Goal: Task Accomplishment & Management: Use online tool/utility

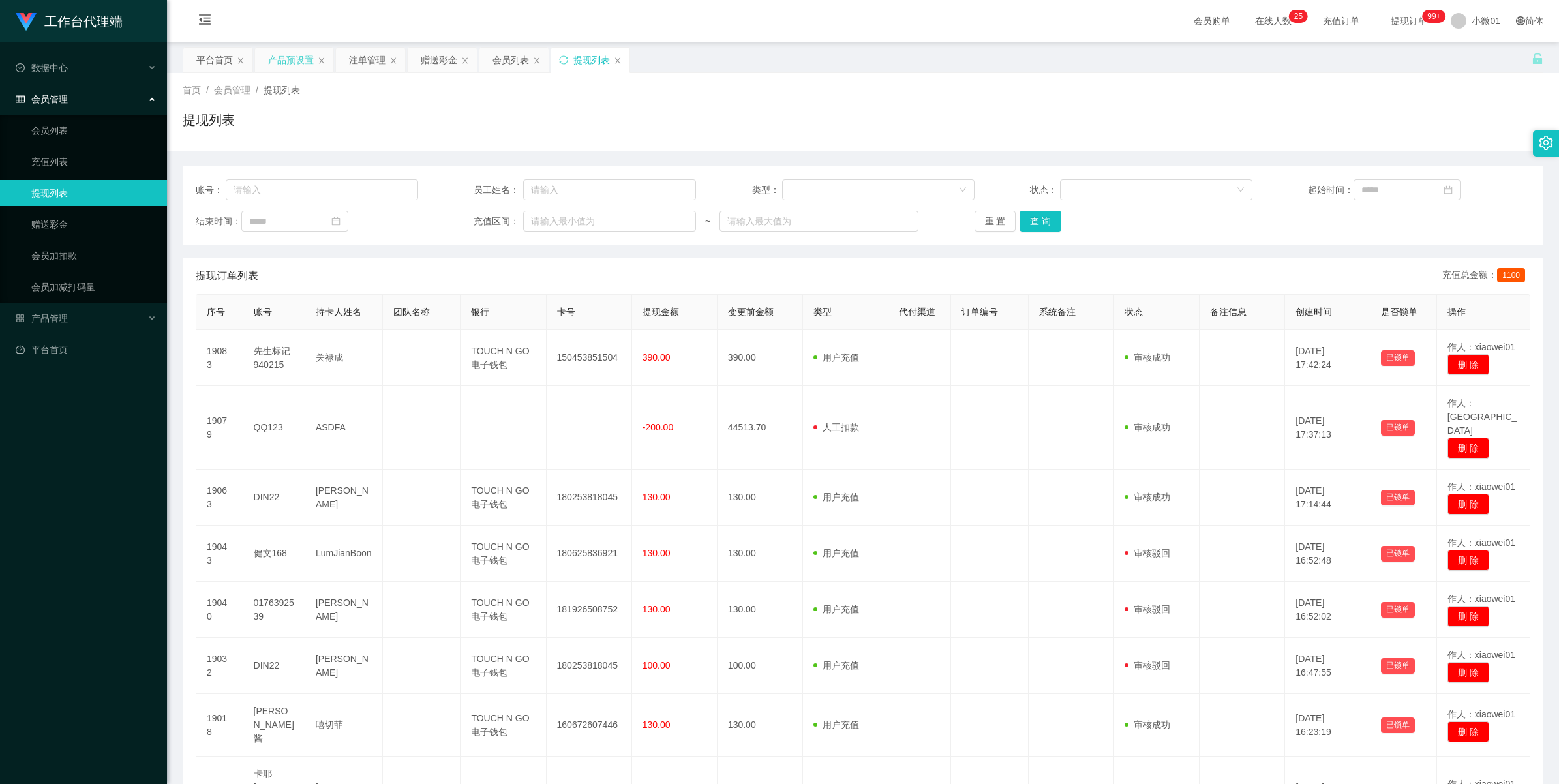
click at [285, 57] on div "产品预设置" at bounding box center [291, 60] width 46 height 25
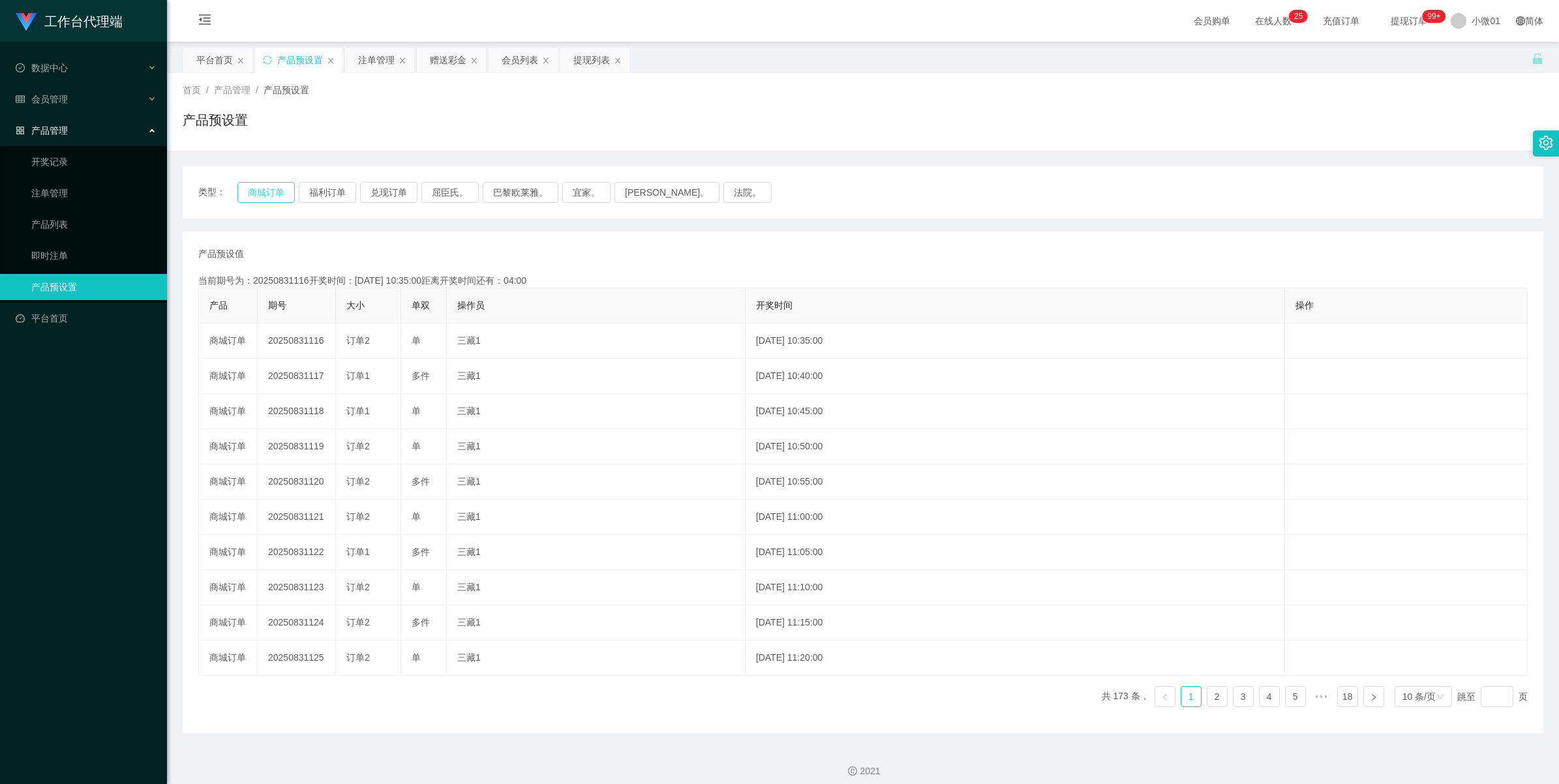
click at [274, 194] on button "商城订单" at bounding box center [266, 192] width 57 height 21
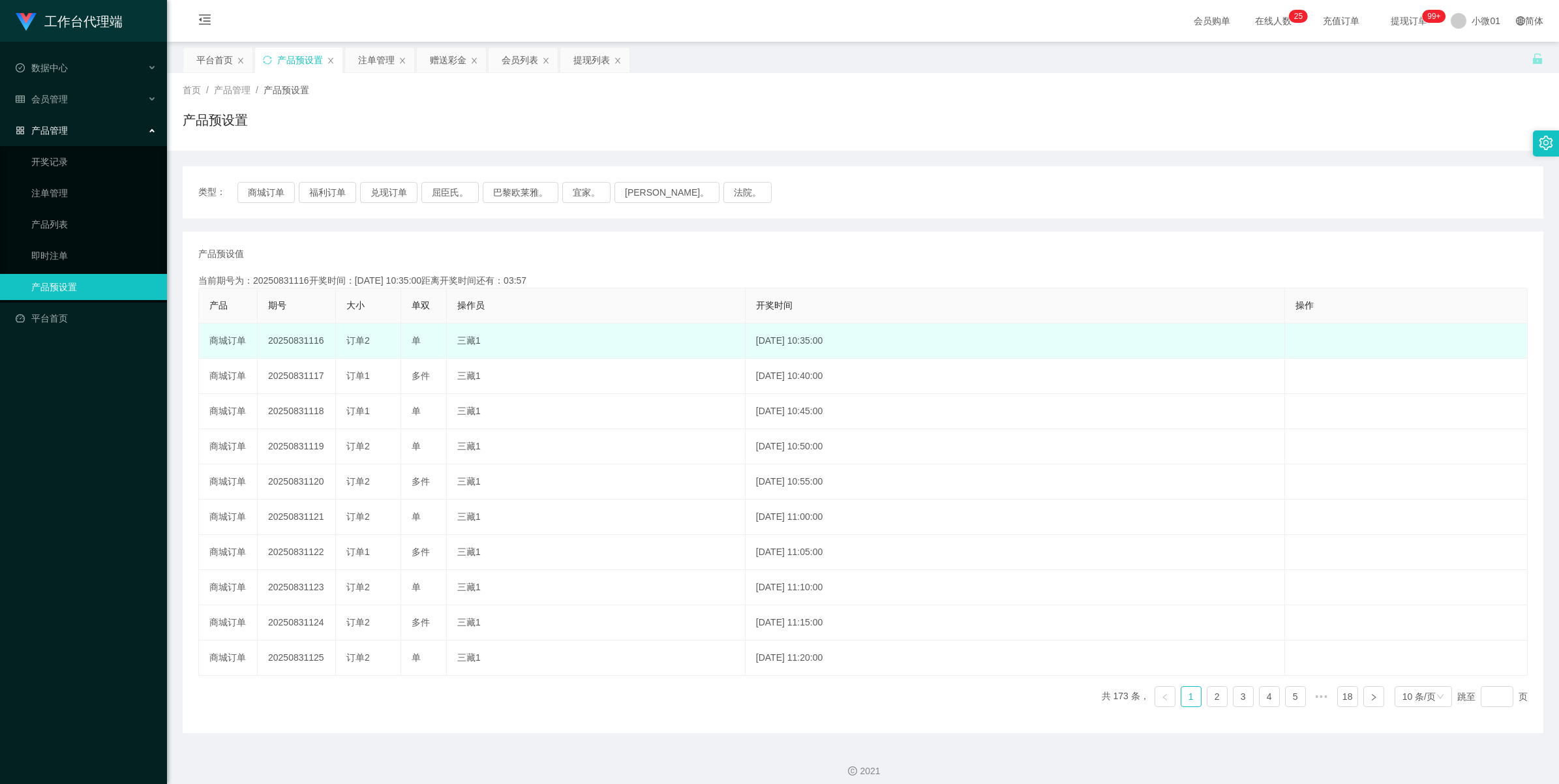
click at [285, 343] on td "20250831116" at bounding box center [296, 341] width 78 height 36
copy td "20250831116"
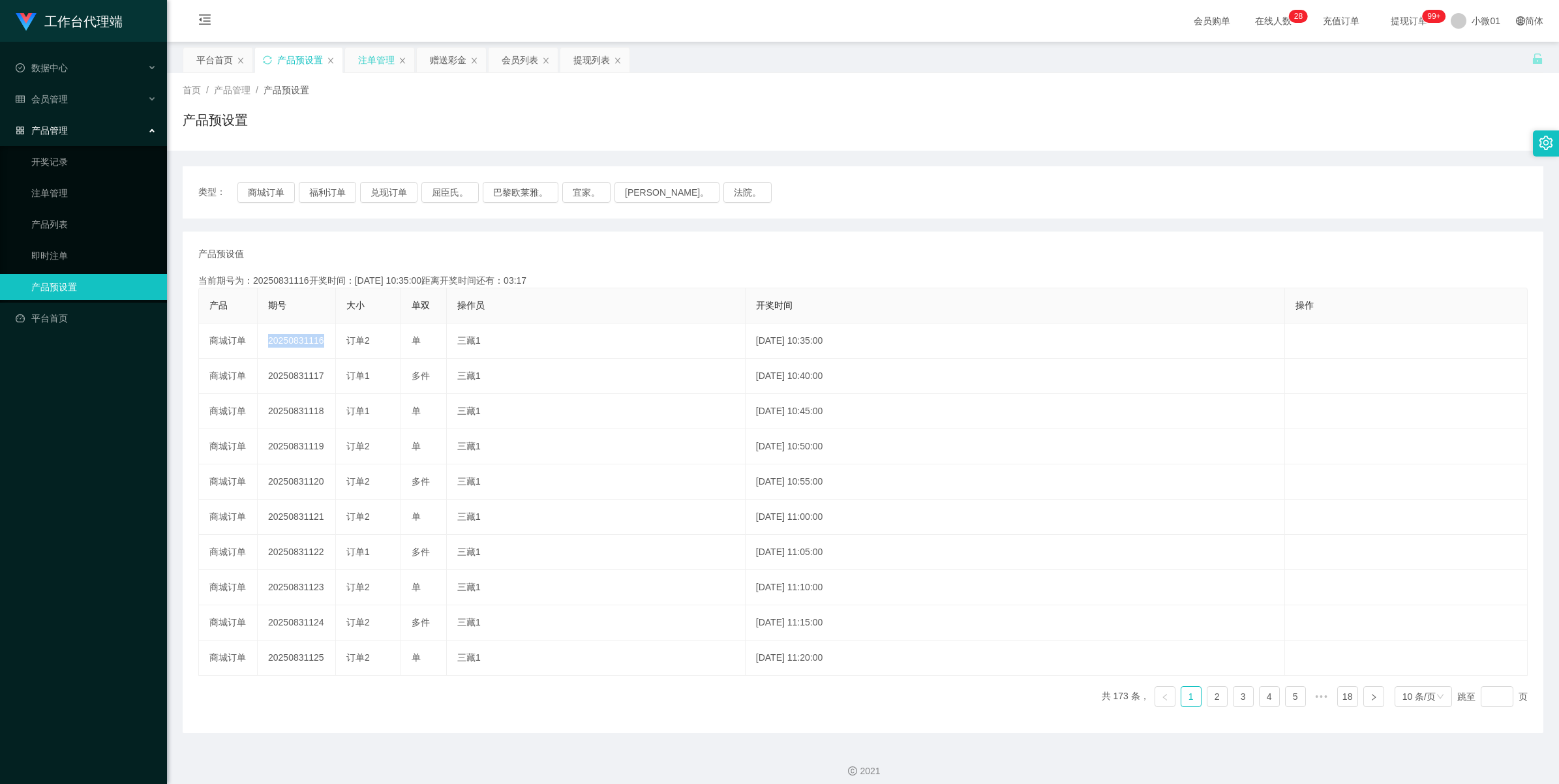
click at [377, 57] on div "注单管理" at bounding box center [376, 60] width 36 height 25
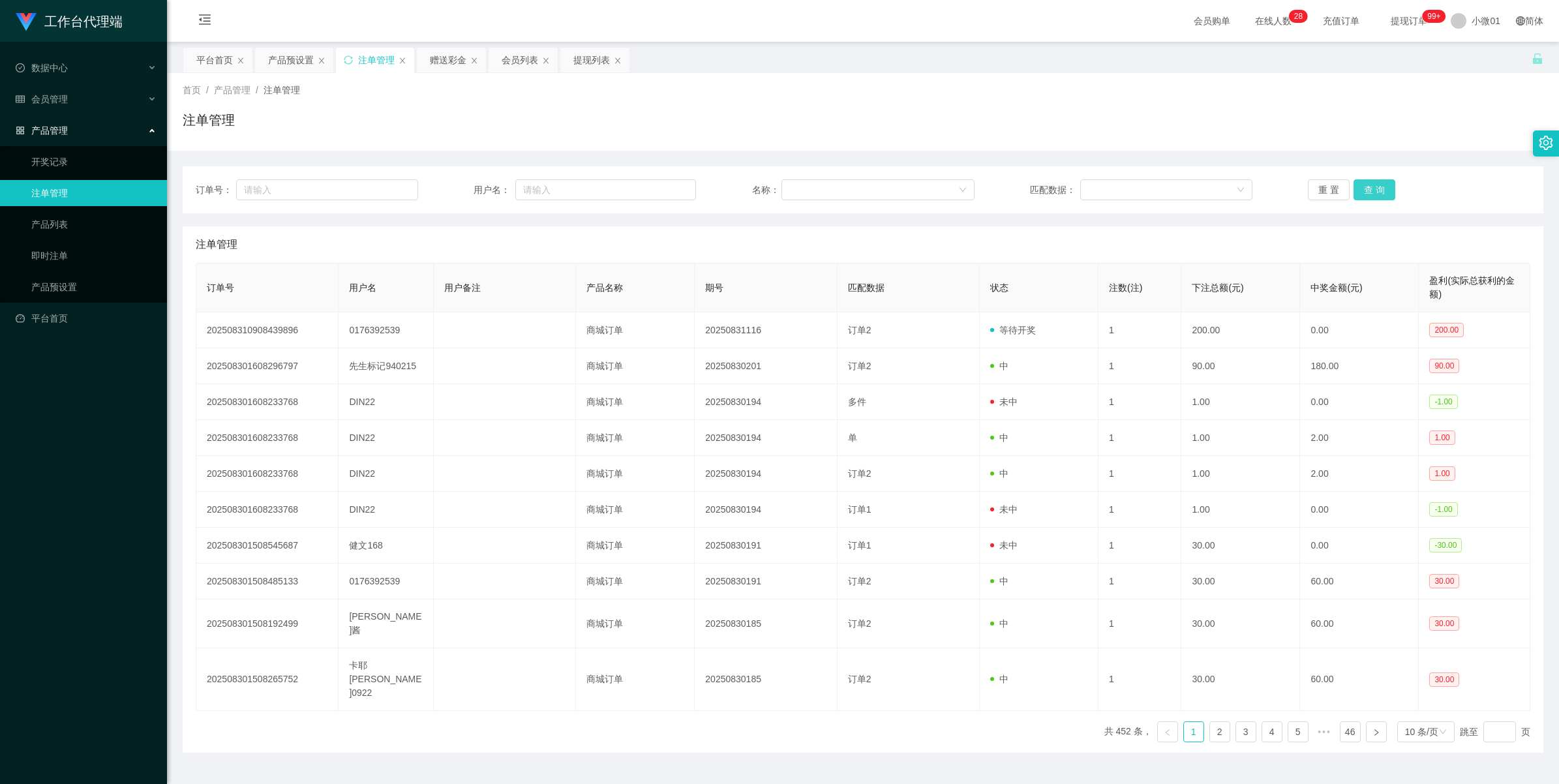
click at [1367, 189] on button "查 询" at bounding box center [1374, 189] width 42 height 21
click at [1367, 189] on div "重 置 查 询" at bounding box center [1419, 189] width 223 height 21
drag, startPoint x: 1367, startPoint y: 189, endPoint x: 1376, endPoint y: 190, distance: 9.1
click at [1376, 190] on button "查 询" at bounding box center [1374, 189] width 42 height 21
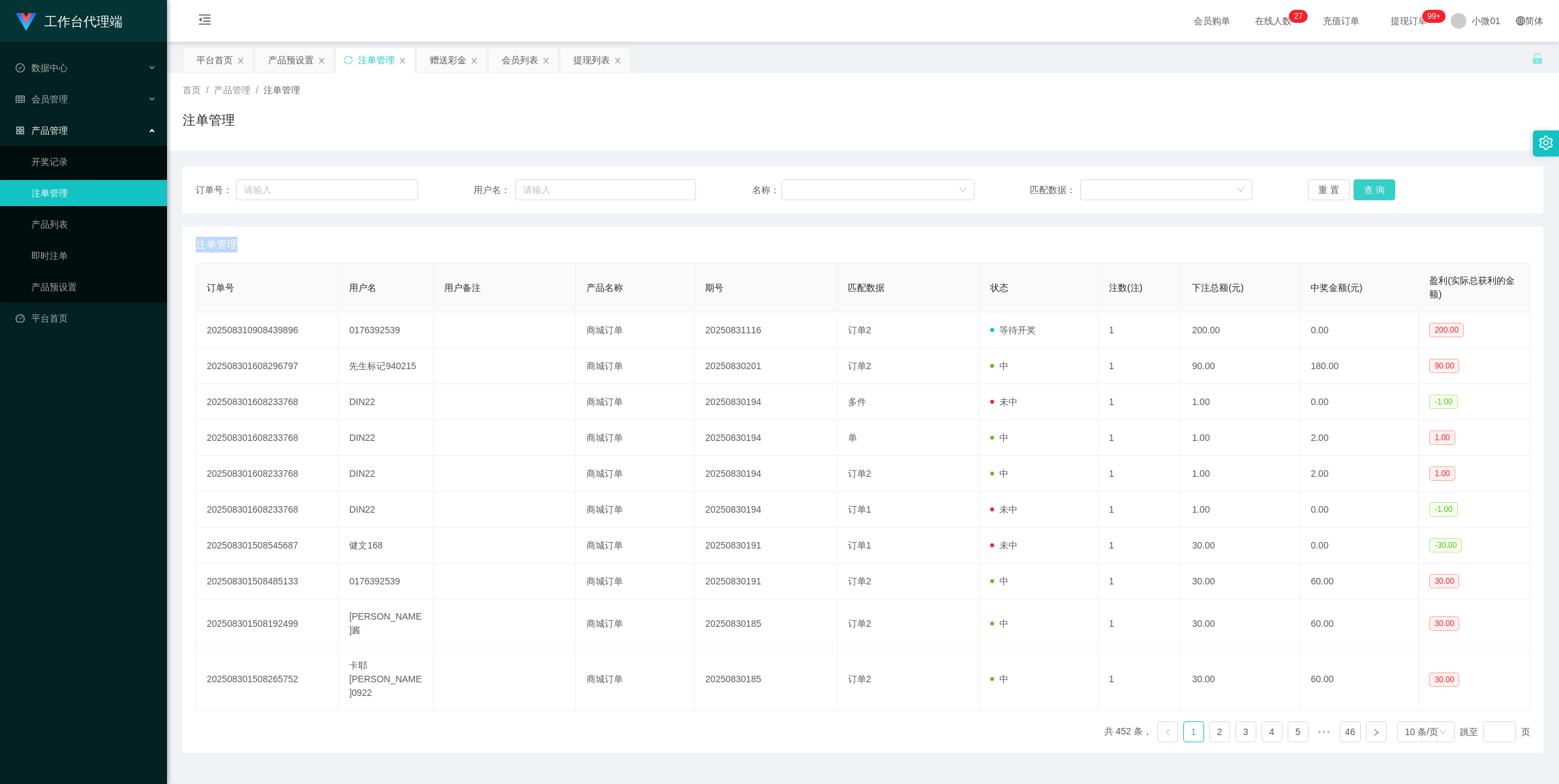
click at [1376, 190] on button "查 询" at bounding box center [1374, 189] width 42 height 21
click at [1376, 190] on button "查 询" at bounding box center [1381, 189] width 56 height 21
click at [1376, 190] on button "查 询" at bounding box center [1374, 189] width 42 height 21
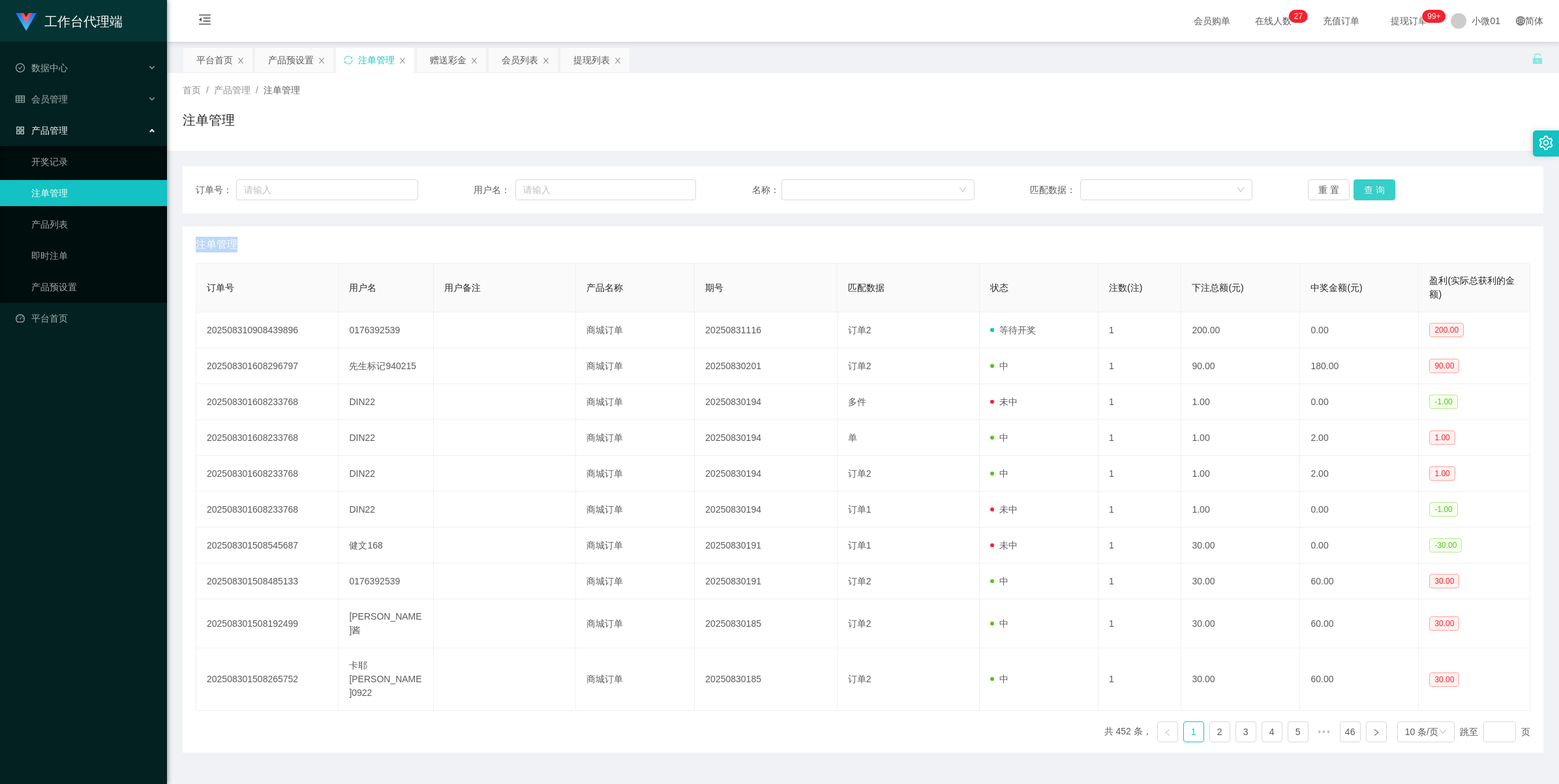
click at [1376, 190] on button "查 询" at bounding box center [1374, 189] width 42 height 21
click at [1376, 190] on div "重 置 查 询" at bounding box center [1419, 189] width 223 height 21
click at [1376, 190] on button "查 询" at bounding box center [1374, 189] width 42 height 21
click at [1376, 190] on div "重 置 查 询" at bounding box center [1419, 189] width 223 height 21
click at [1376, 190] on button "查 询" at bounding box center [1374, 189] width 42 height 21
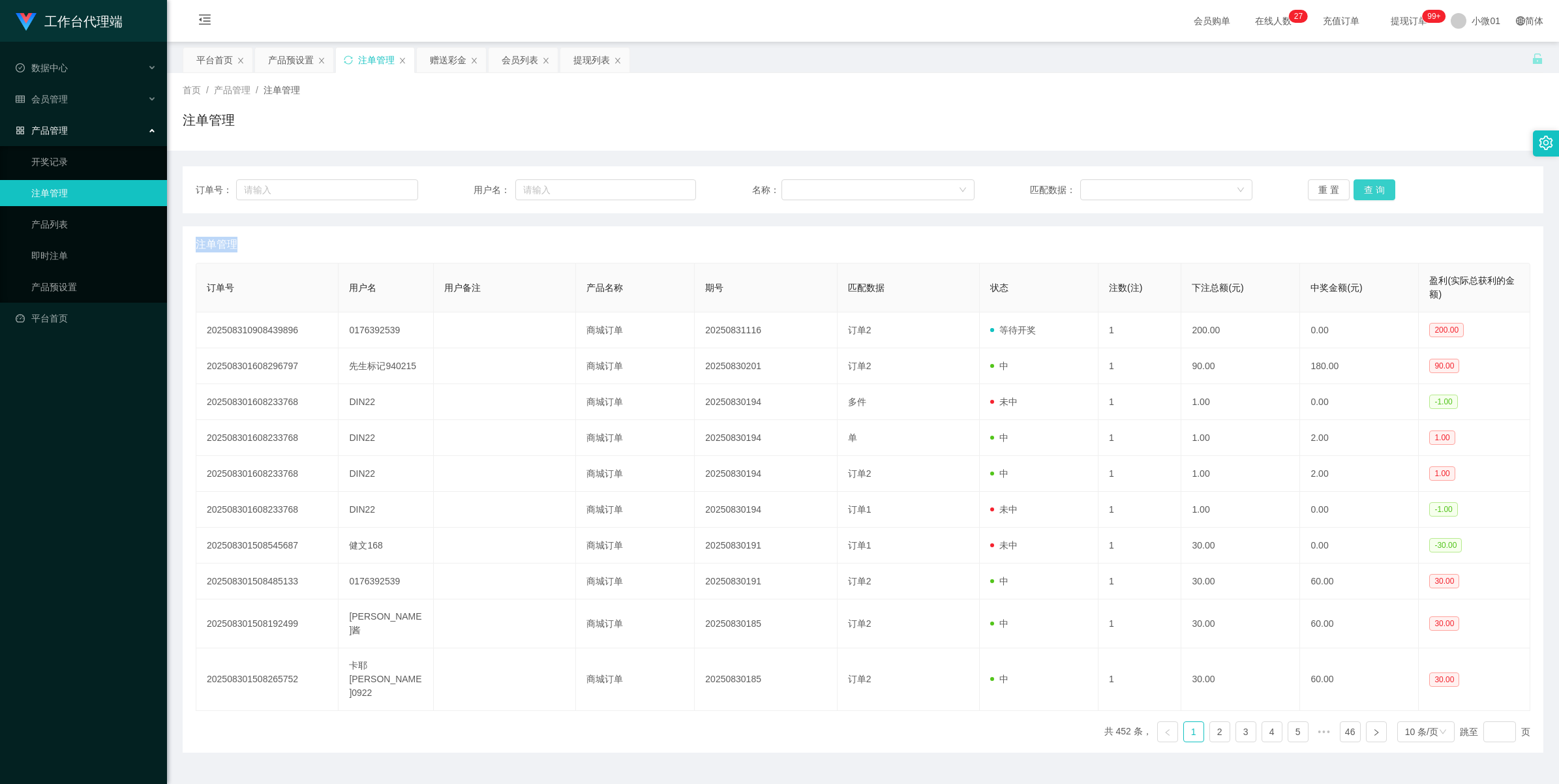
click at [1376, 190] on button "查 询" at bounding box center [1374, 189] width 42 height 21
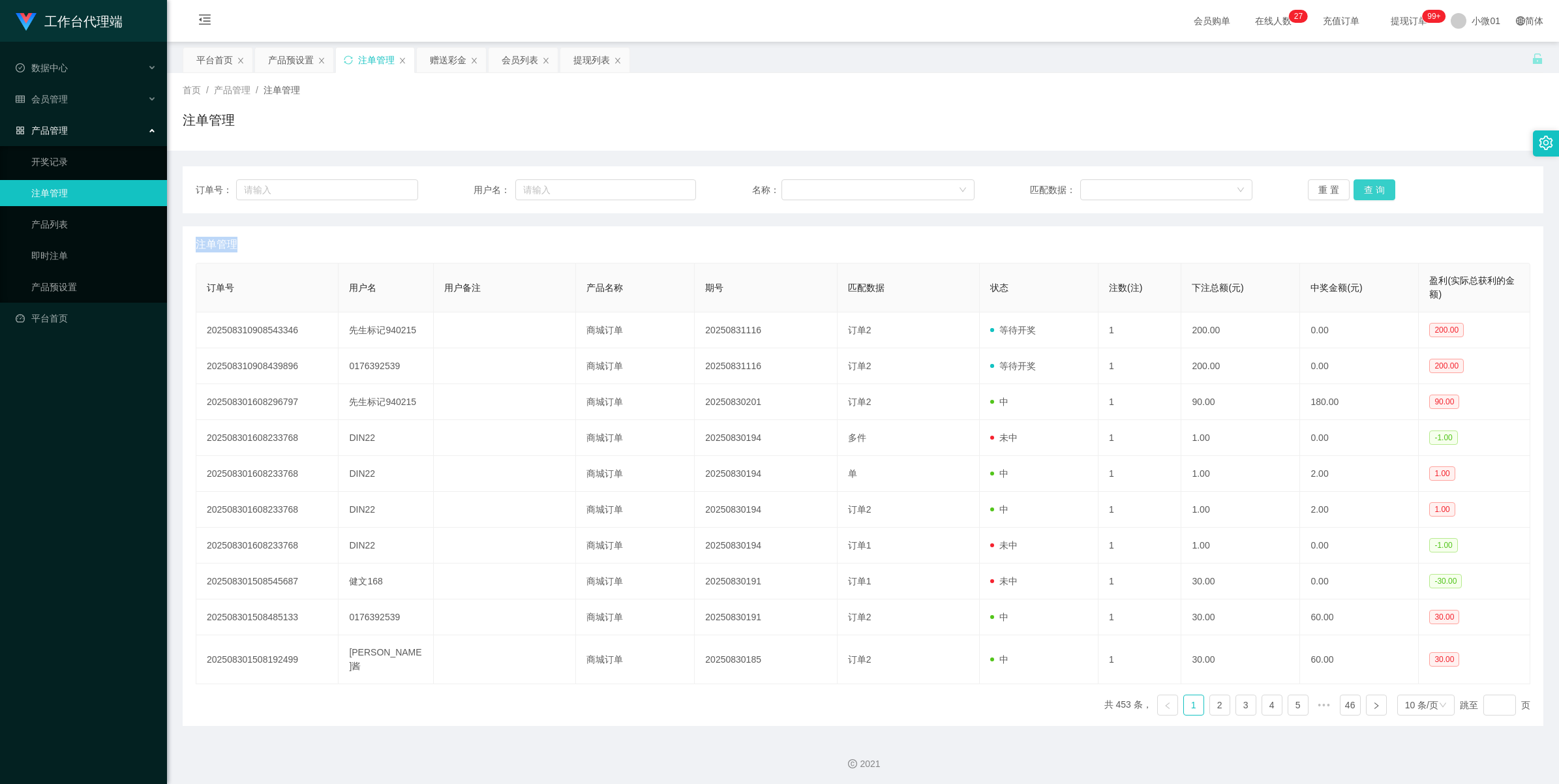
click at [1376, 190] on div "重 置 查 询" at bounding box center [1419, 189] width 223 height 21
click at [1376, 190] on button "查 询" at bounding box center [1374, 189] width 42 height 21
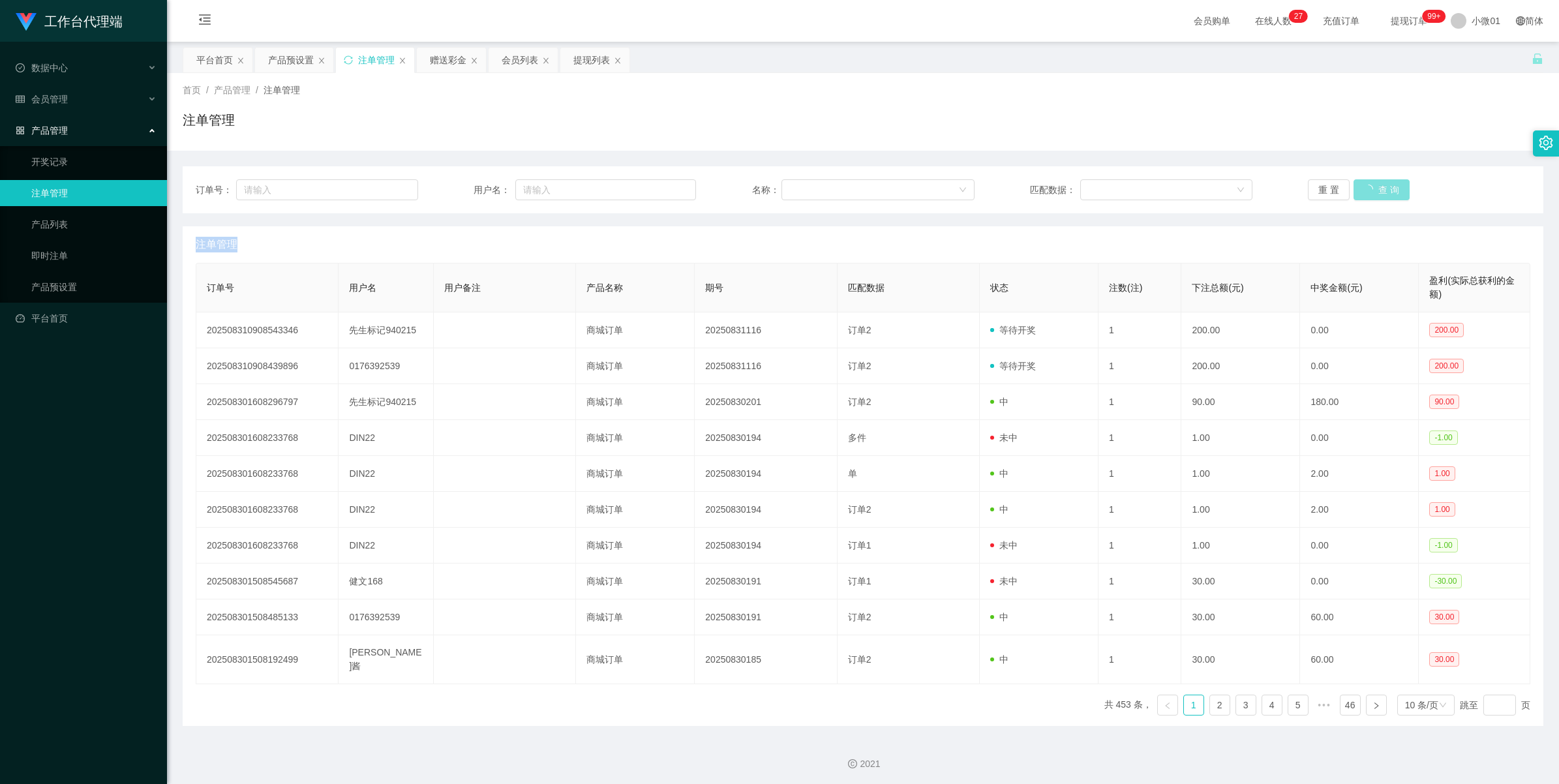
click at [1376, 190] on button "查 询" at bounding box center [1381, 189] width 56 height 21
click at [1376, 190] on button "查 询" at bounding box center [1374, 189] width 42 height 21
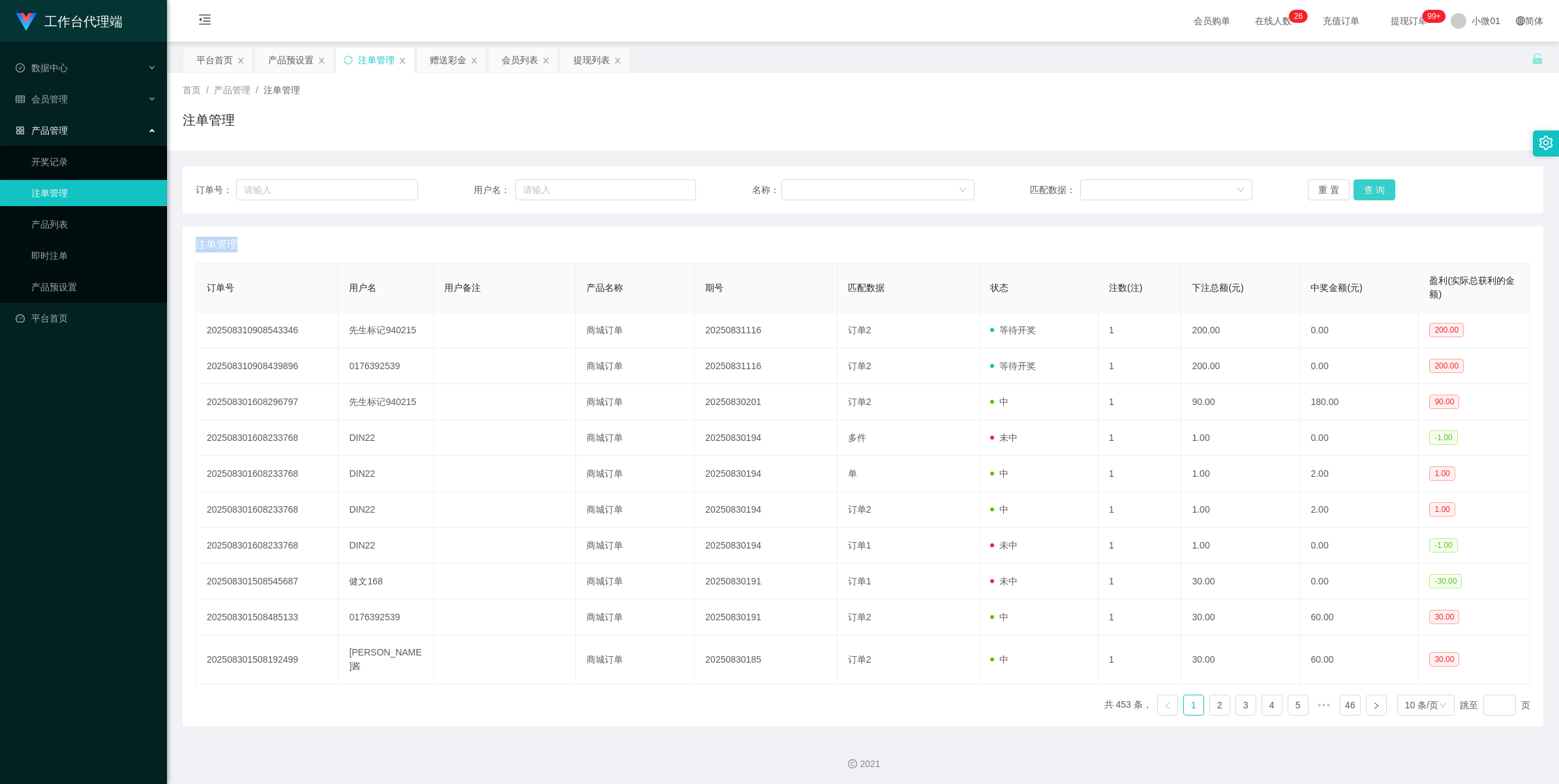
click at [1376, 190] on button "查 询" at bounding box center [1374, 189] width 42 height 21
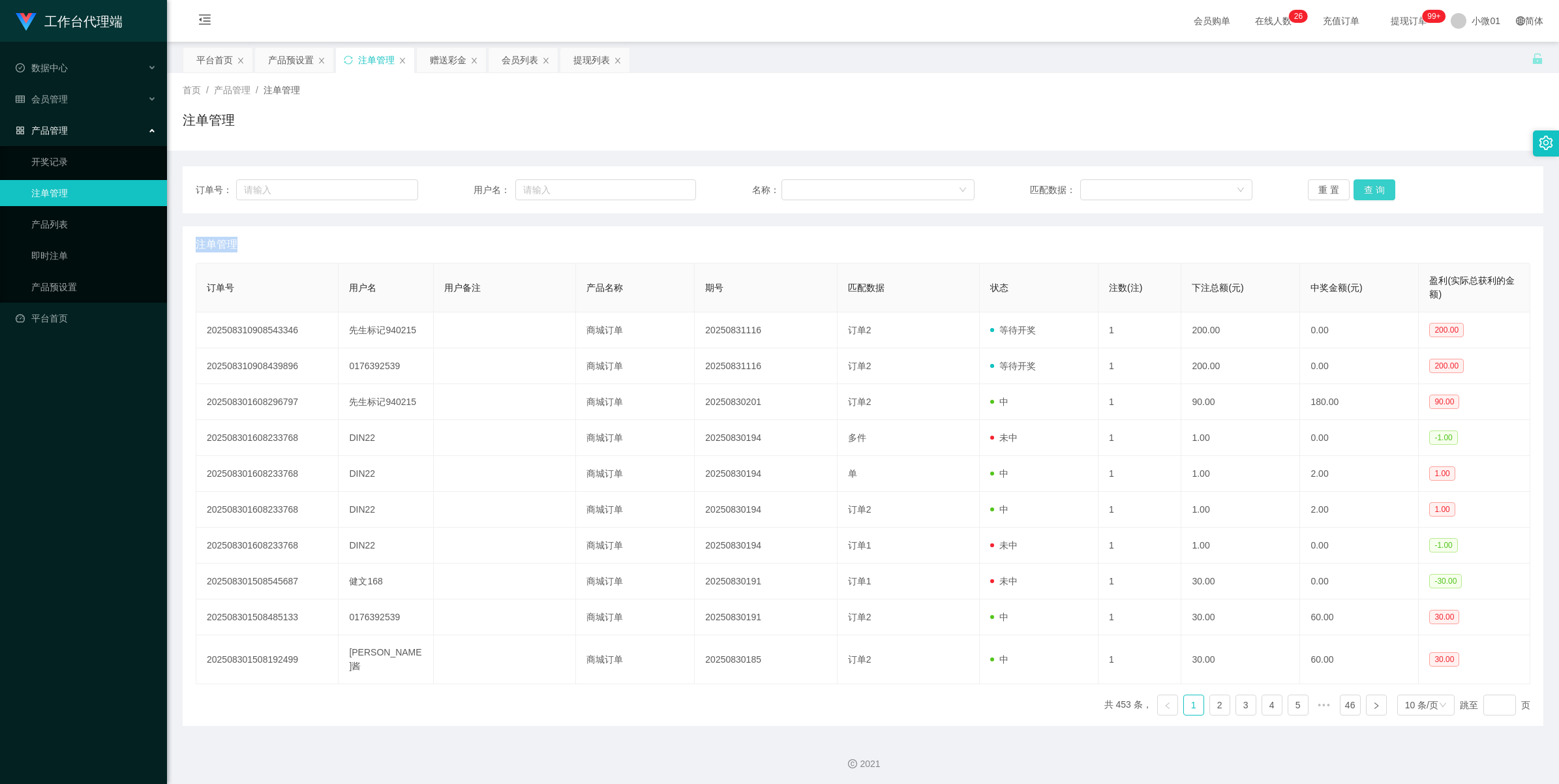
click at [1376, 190] on button "查 询" at bounding box center [1374, 189] width 42 height 21
click at [1376, 190] on button "查 询" at bounding box center [1381, 189] width 56 height 21
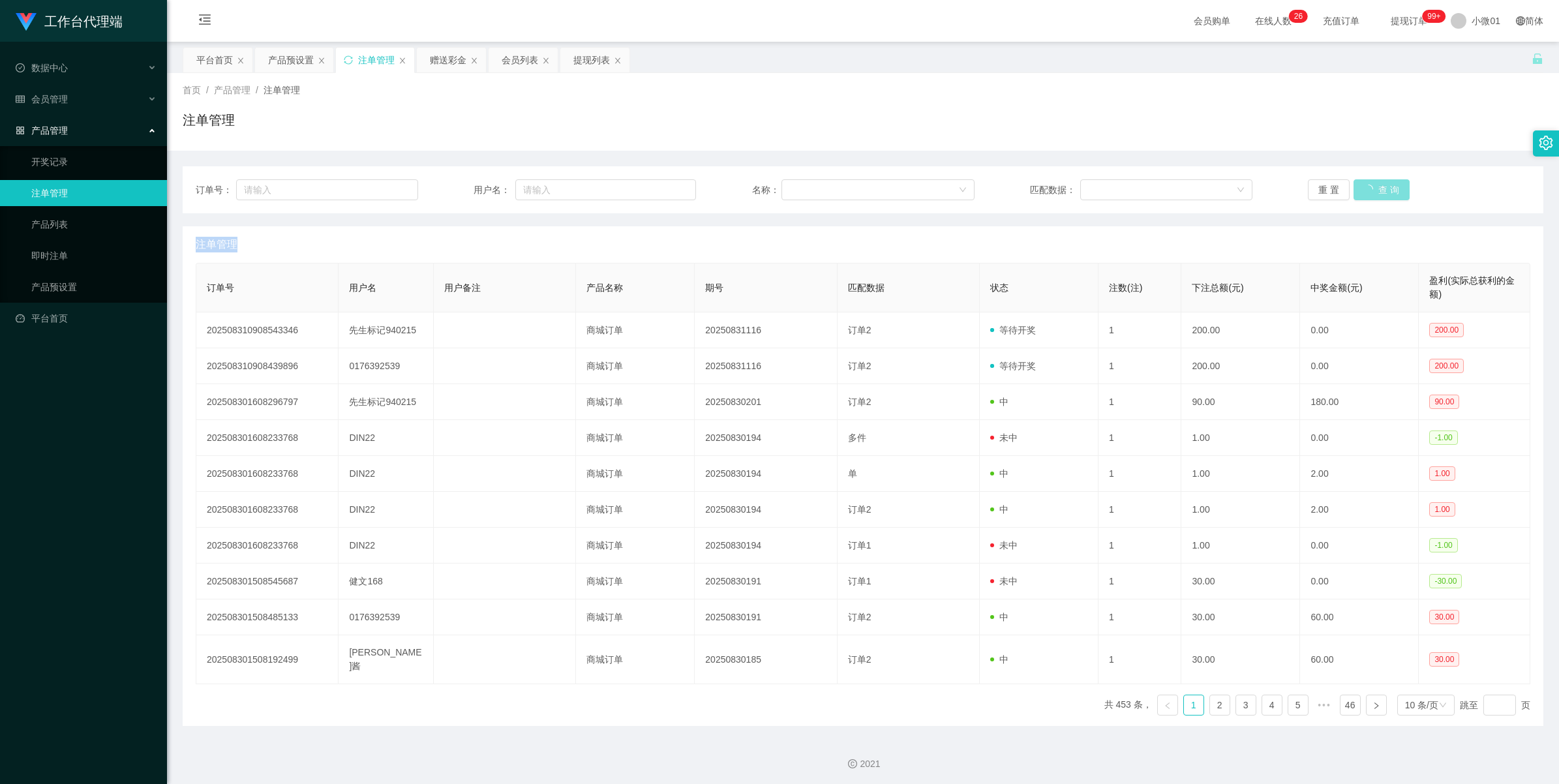
click at [1376, 190] on button "查 询" at bounding box center [1381, 189] width 56 height 21
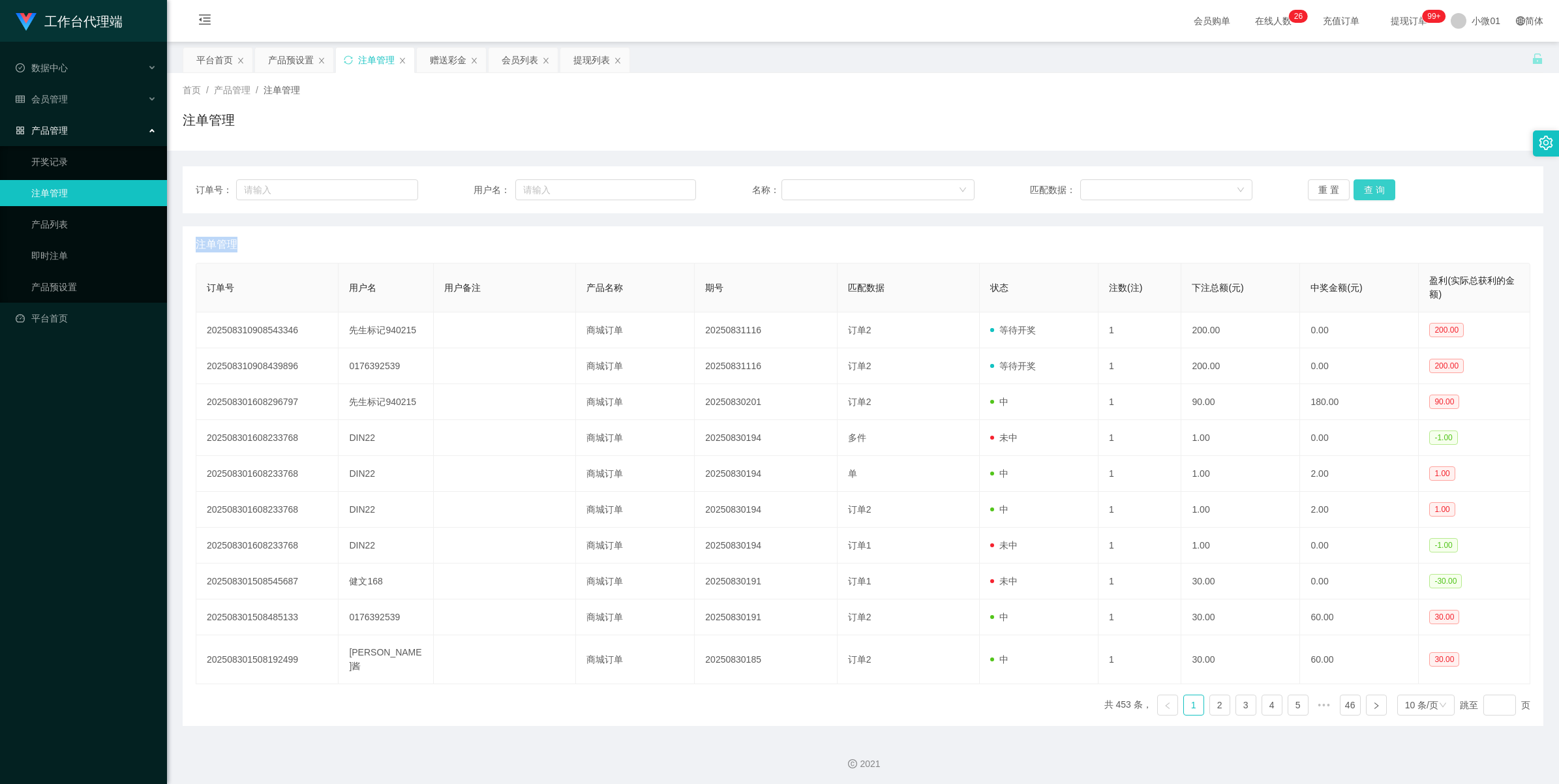
click at [1376, 190] on button "查 询" at bounding box center [1374, 189] width 42 height 21
click at [1376, 190] on button "查 询" at bounding box center [1381, 189] width 56 height 21
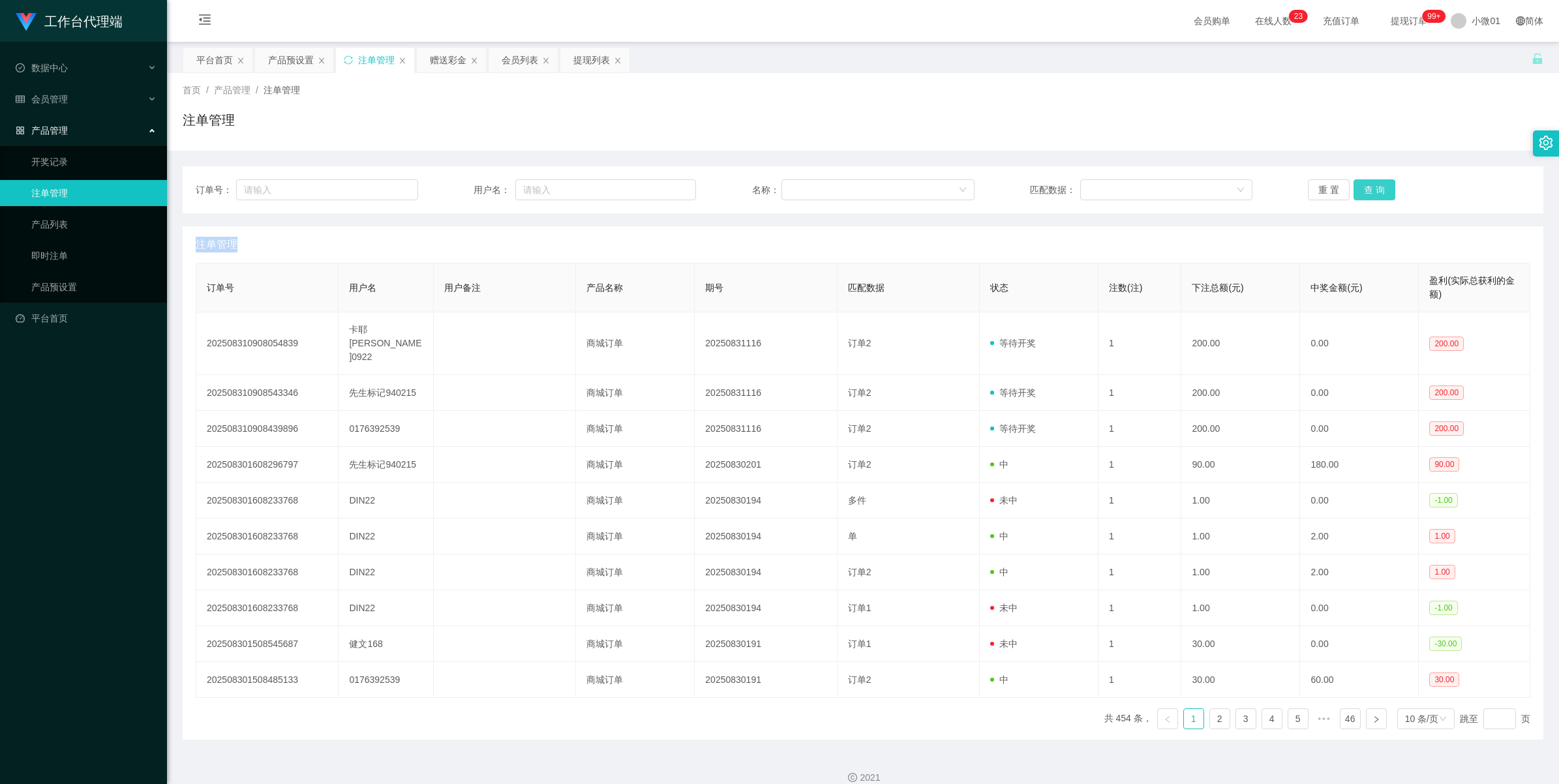
click at [1360, 193] on button "查 询" at bounding box center [1374, 189] width 42 height 21
click at [1360, 193] on div "重 置 查 询" at bounding box center [1419, 189] width 223 height 21
click at [288, 56] on div "产品预设置" at bounding box center [291, 60] width 46 height 25
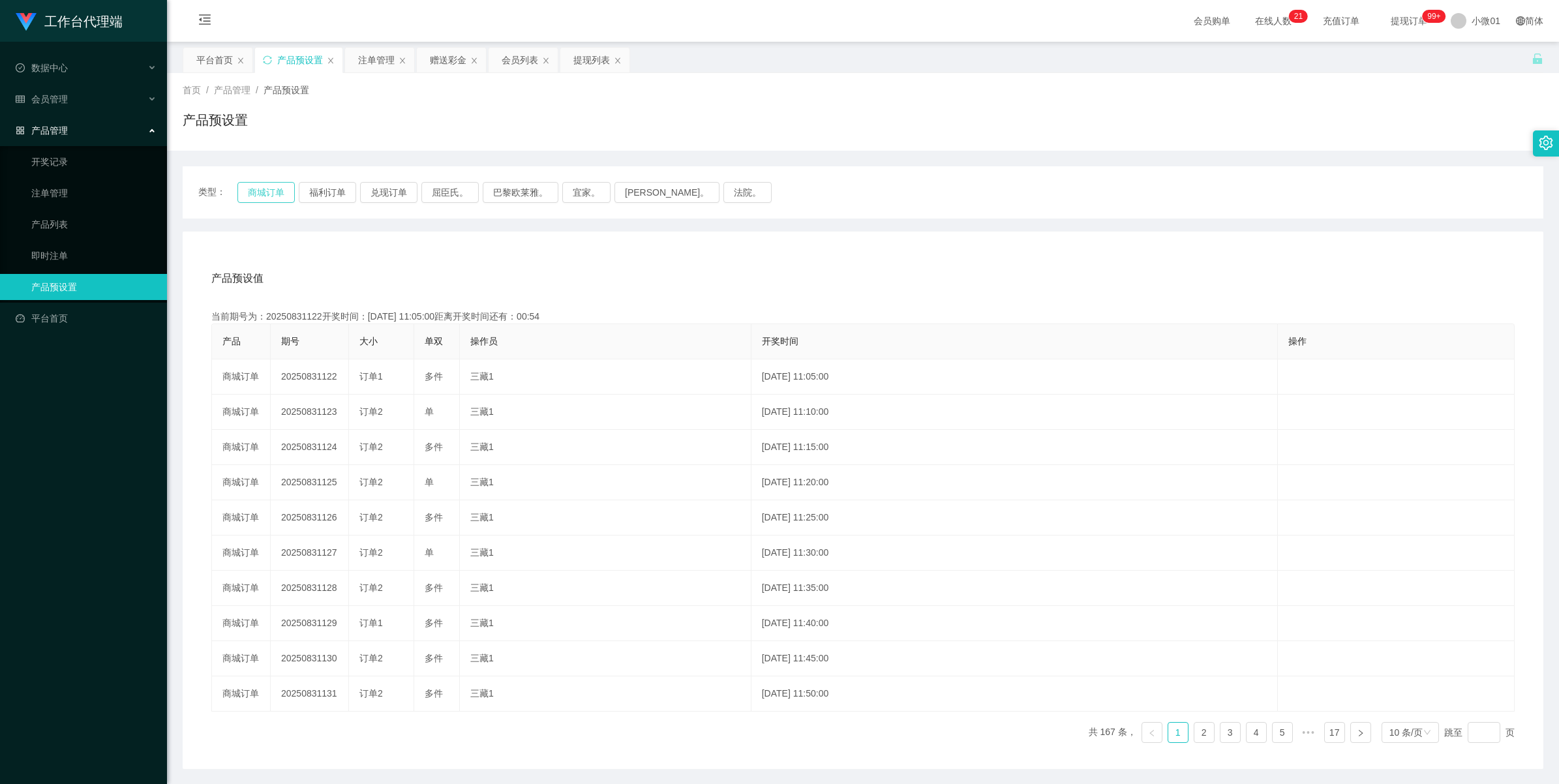
click at [269, 189] on button "商城订单" at bounding box center [266, 192] width 57 height 21
click at [322, 199] on button "福利订单" at bounding box center [327, 192] width 57 height 21
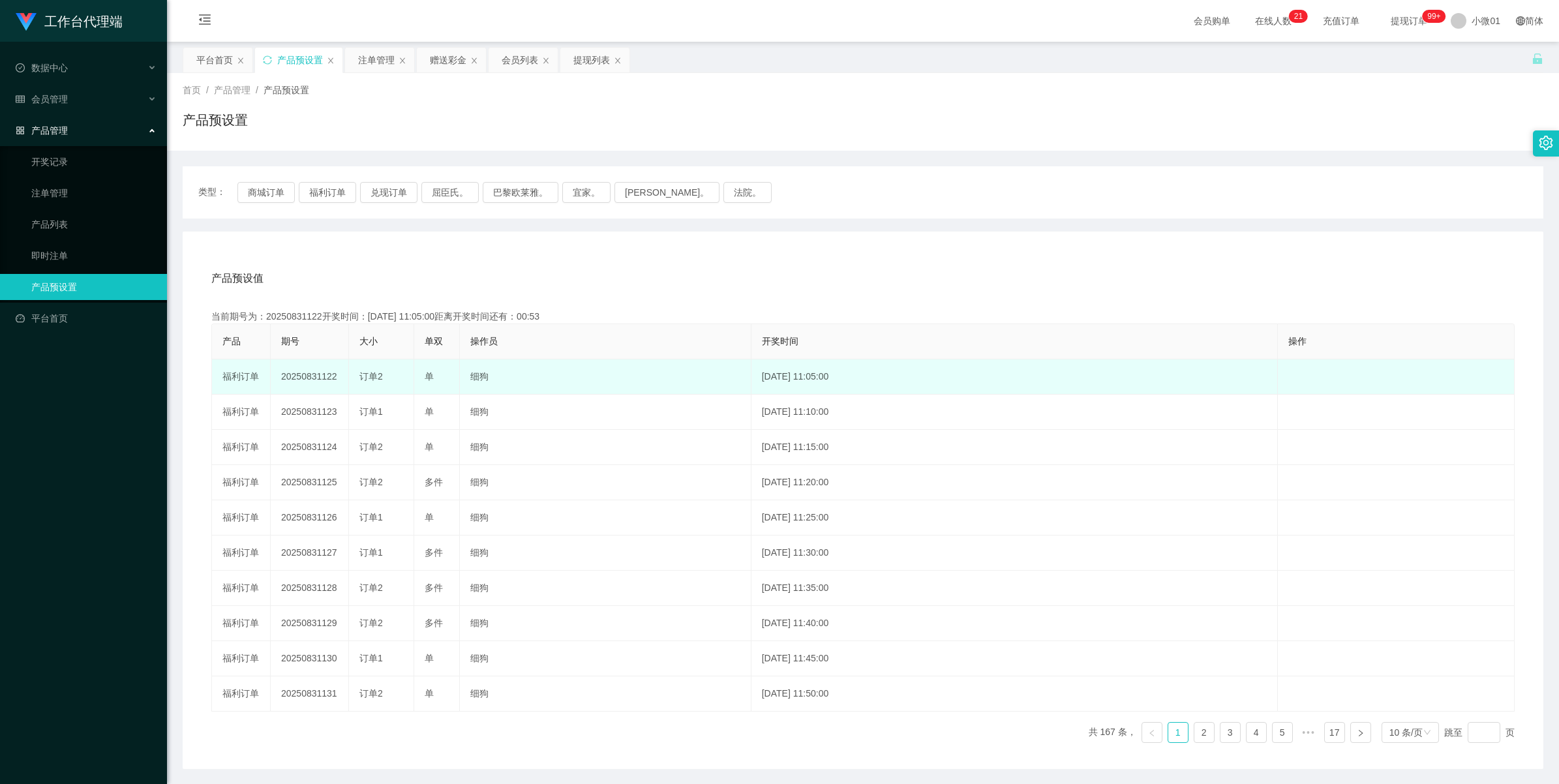
click at [324, 377] on td "20250831122" at bounding box center [309, 377] width 78 height 36
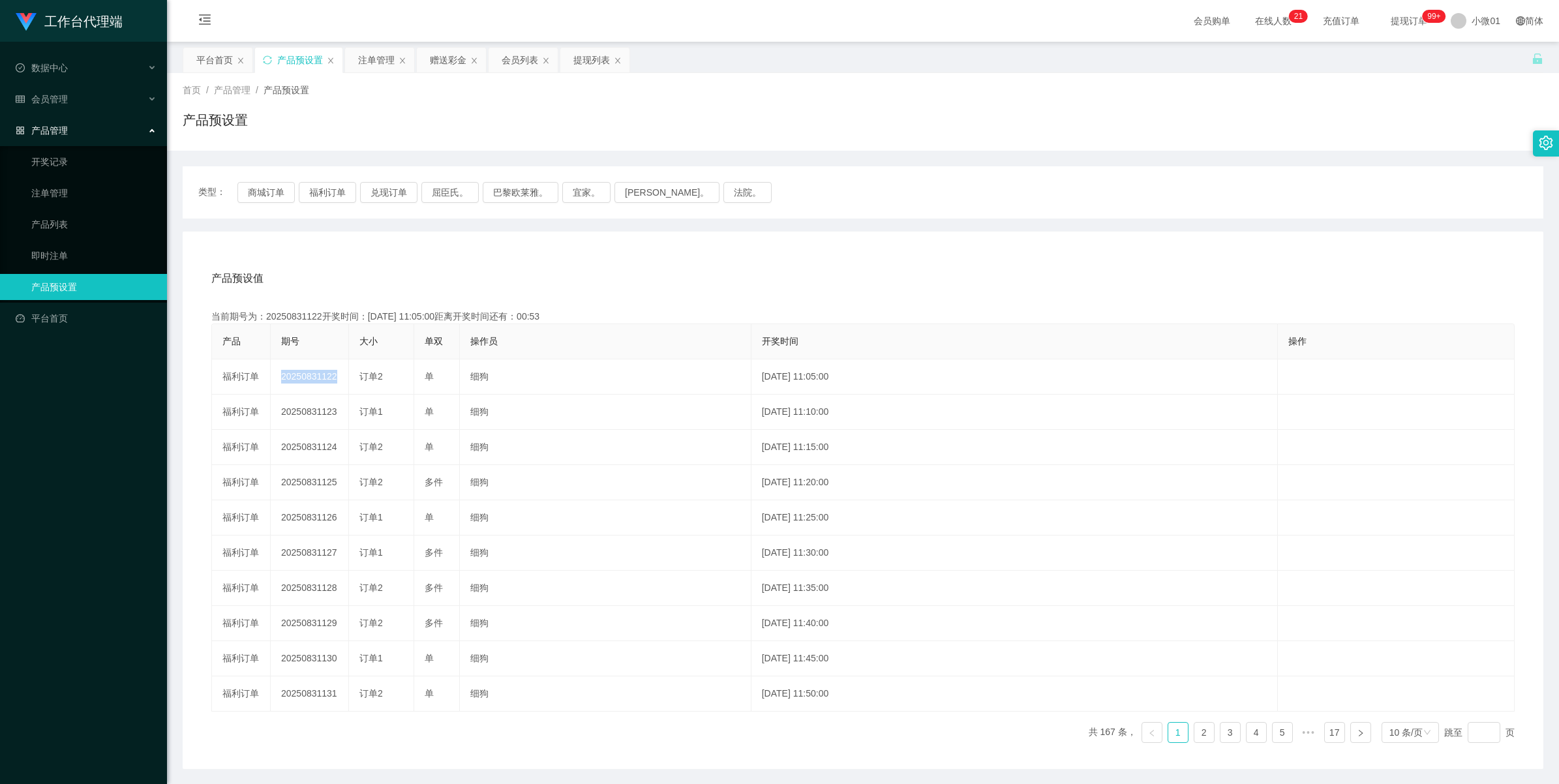
copy td "20250831122"
click at [261, 182] on button "商城订单" at bounding box center [266, 192] width 57 height 21
click at [253, 182] on button "商城订单" at bounding box center [266, 192] width 57 height 21
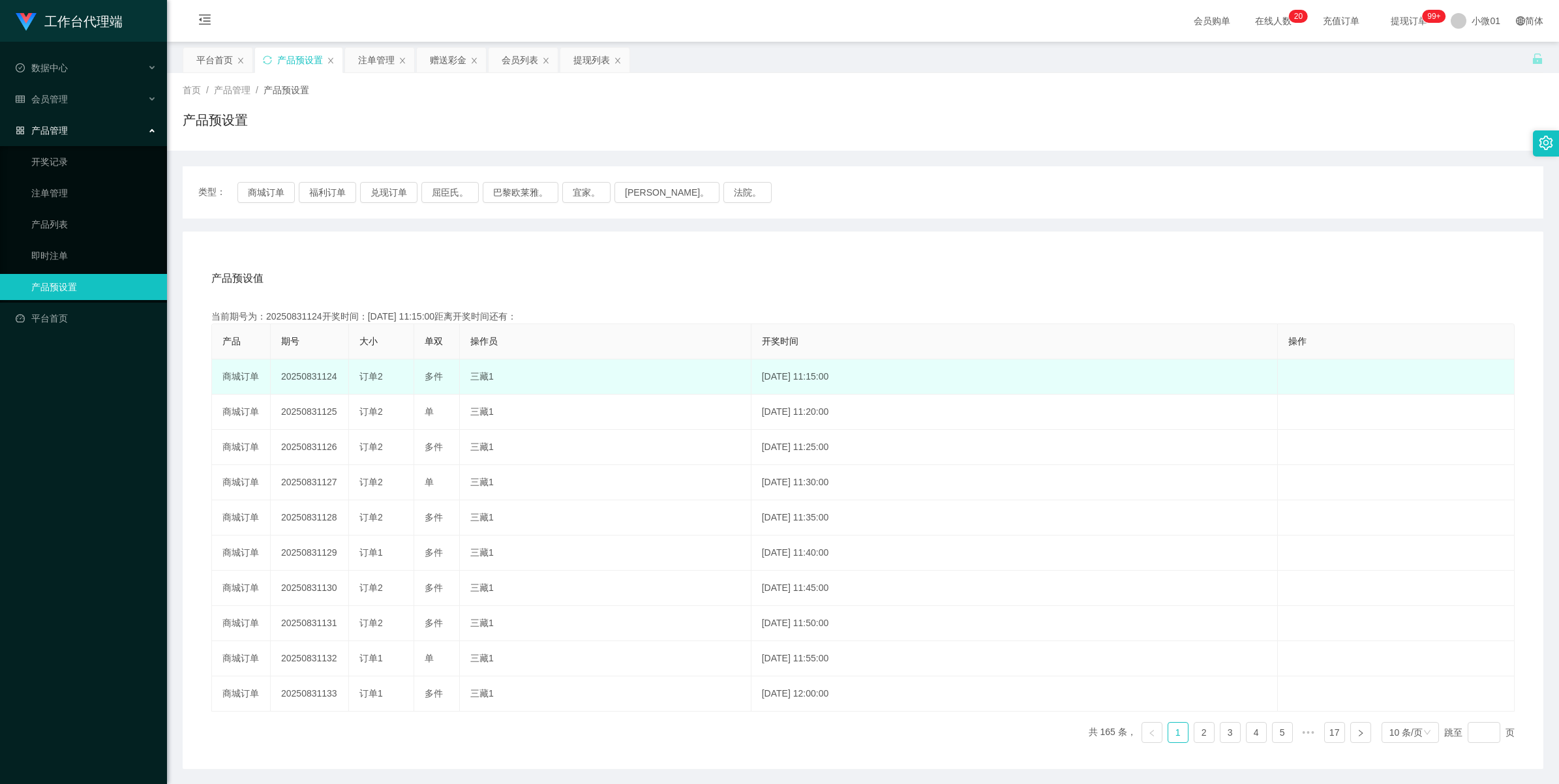
click at [302, 373] on td "20250831124" at bounding box center [309, 377] width 78 height 36
copy td "20250831124"
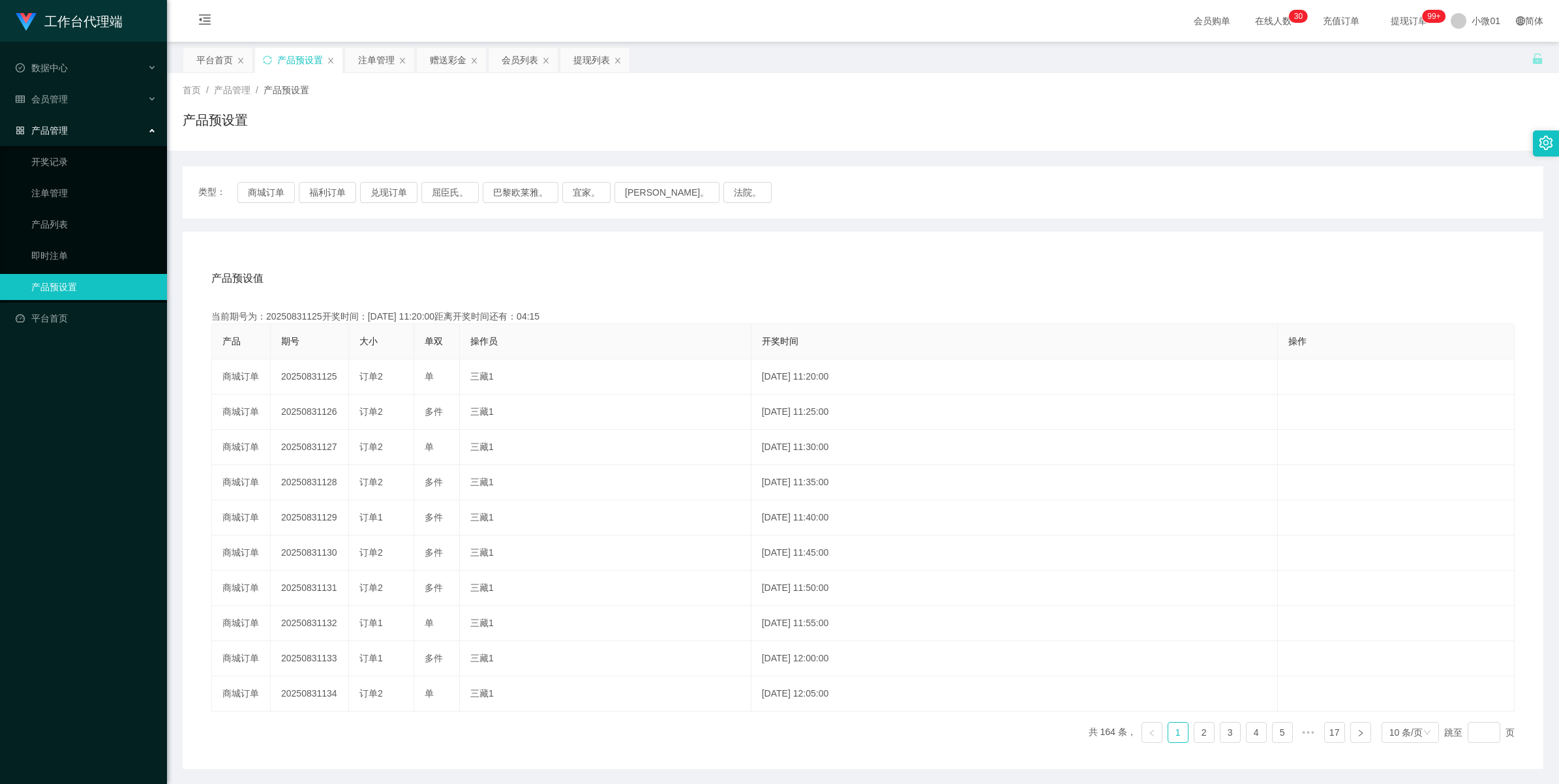
click at [319, 63] on div "产品预设置" at bounding box center [299, 60] width 46 height 25
click at [376, 56] on div "注单管理" at bounding box center [376, 60] width 36 height 25
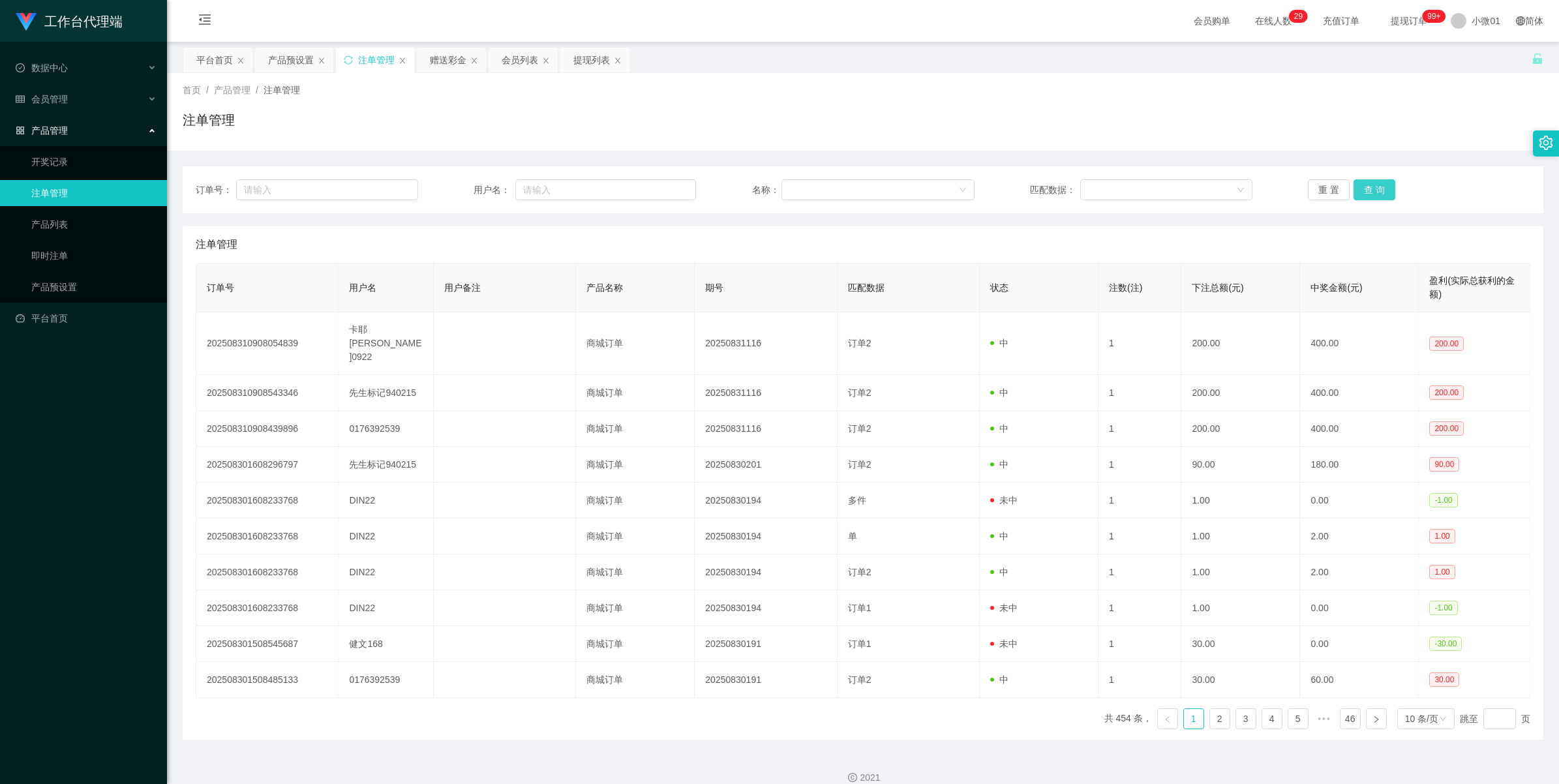
click at [1367, 196] on button "查 询" at bounding box center [1374, 189] width 42 height 21
click at [1367, 196] on div "重 置 查 询" at bounding box center [1419, 189] width 223 height 21
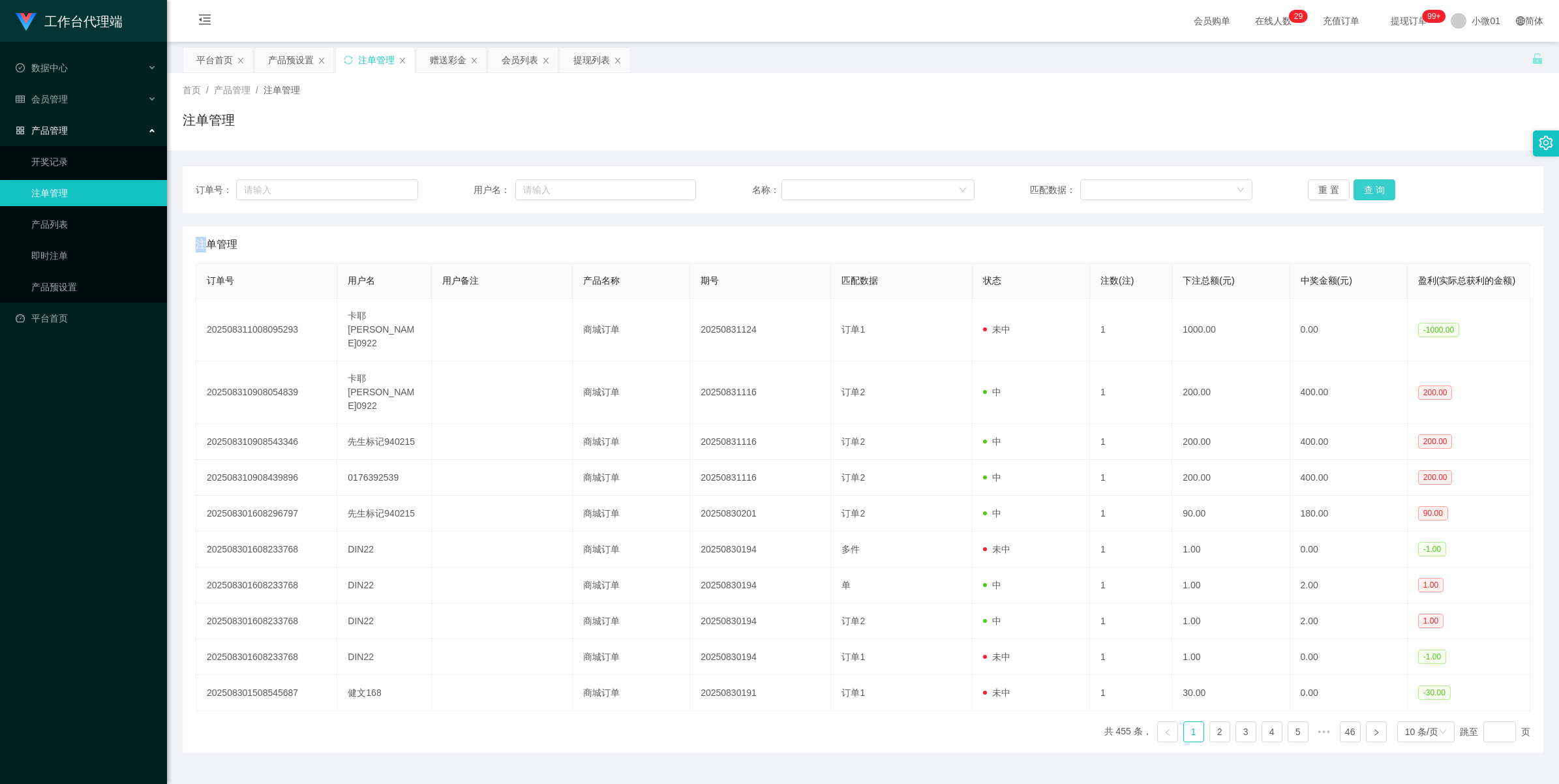
click at [1367, 196] on button "查 询" at bounding box center [1374, 189] width 42 height 21
click at [1367, 196] on button "查 询" at bounding box center [1381, 189] width 56 height 21
click at [294, 57] on div "产品预设置" at bounding box center [291, 60] width 46 height 25
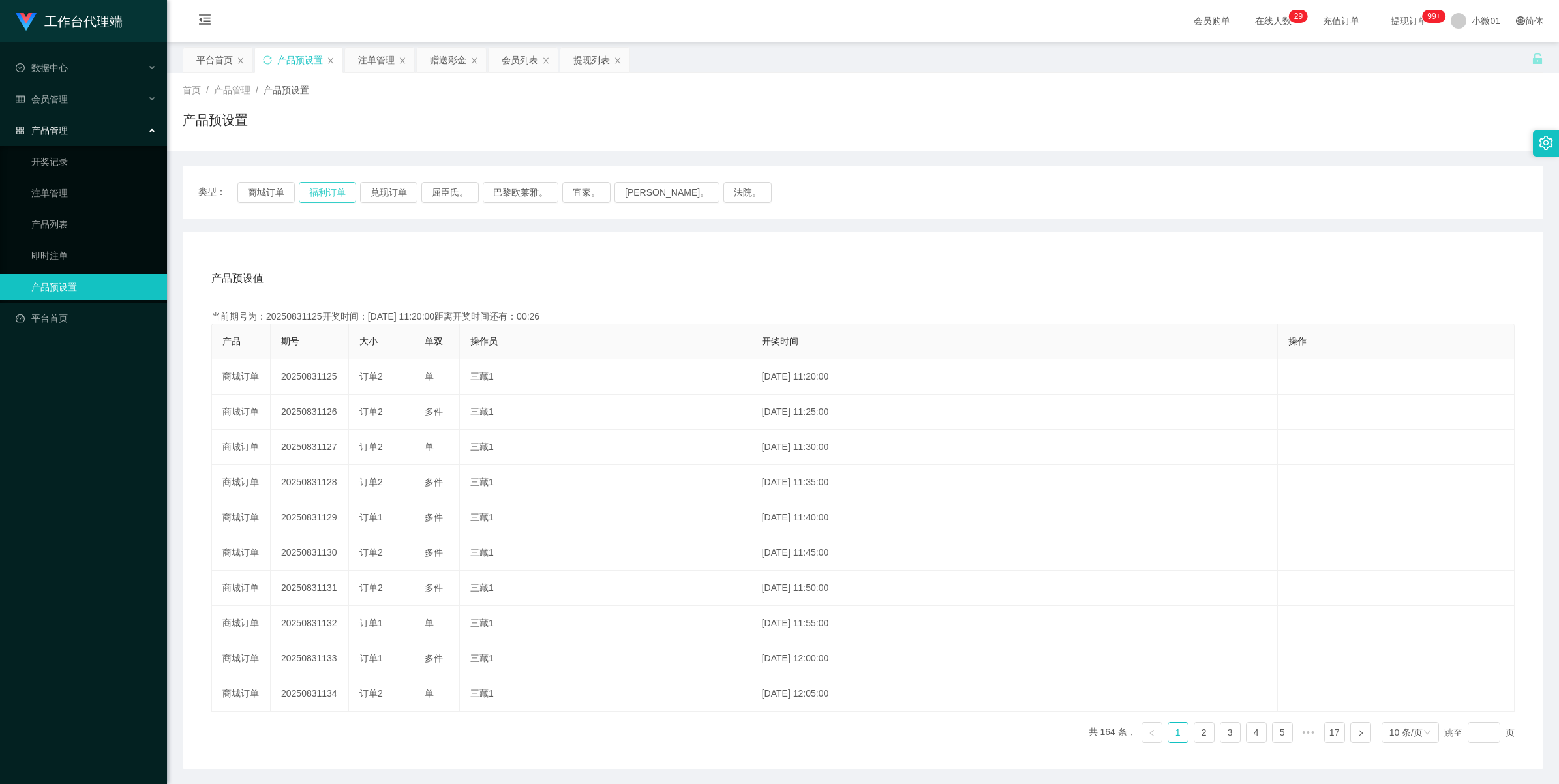
click at [334, 194] on button "福利订单" at bounding box center [327, 192] width 57 height 21
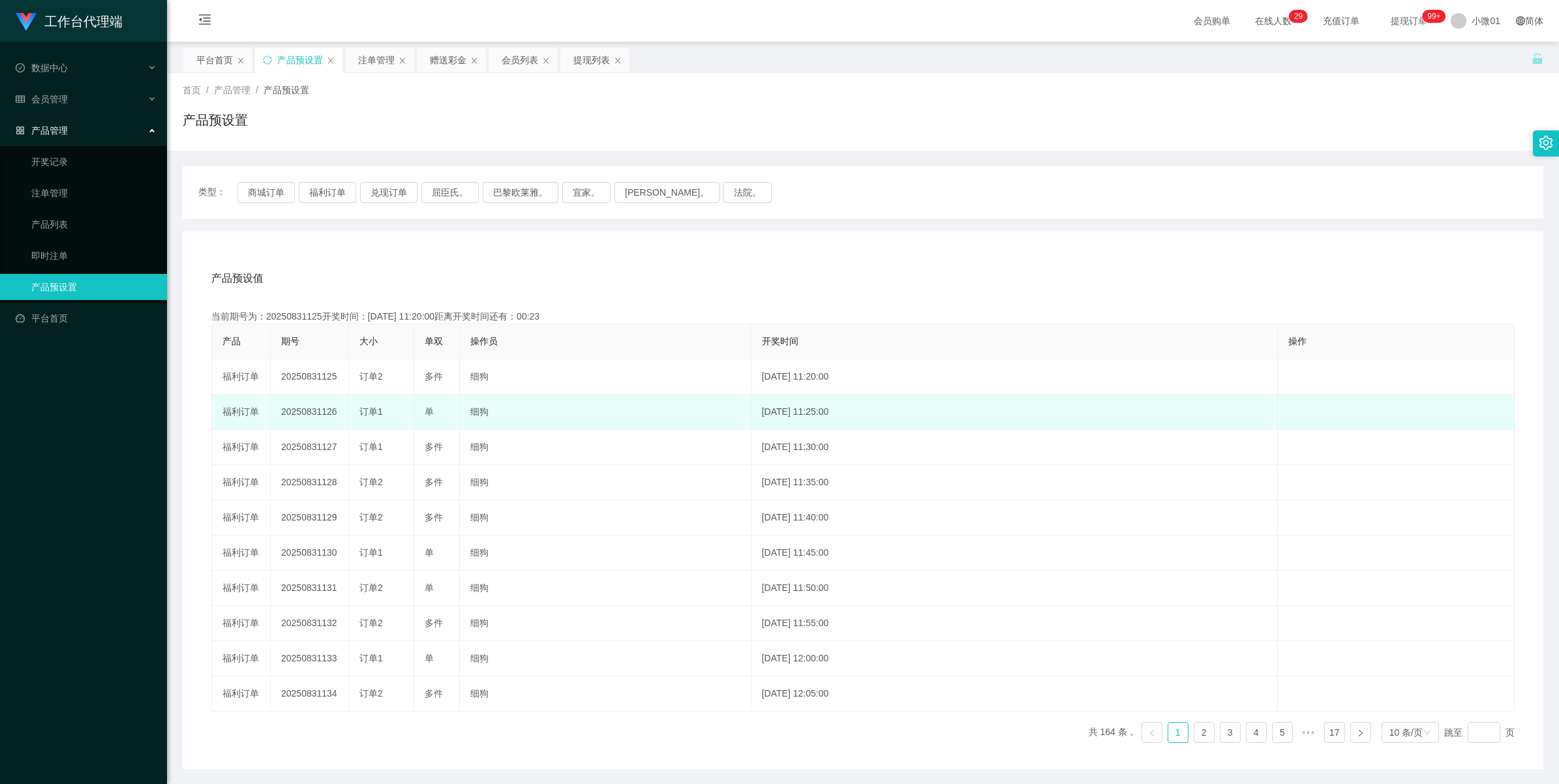
click at [305, 406] on td "20250831126" at bounding box center [309, 412] width 78 height 36
copy td "20250831126"
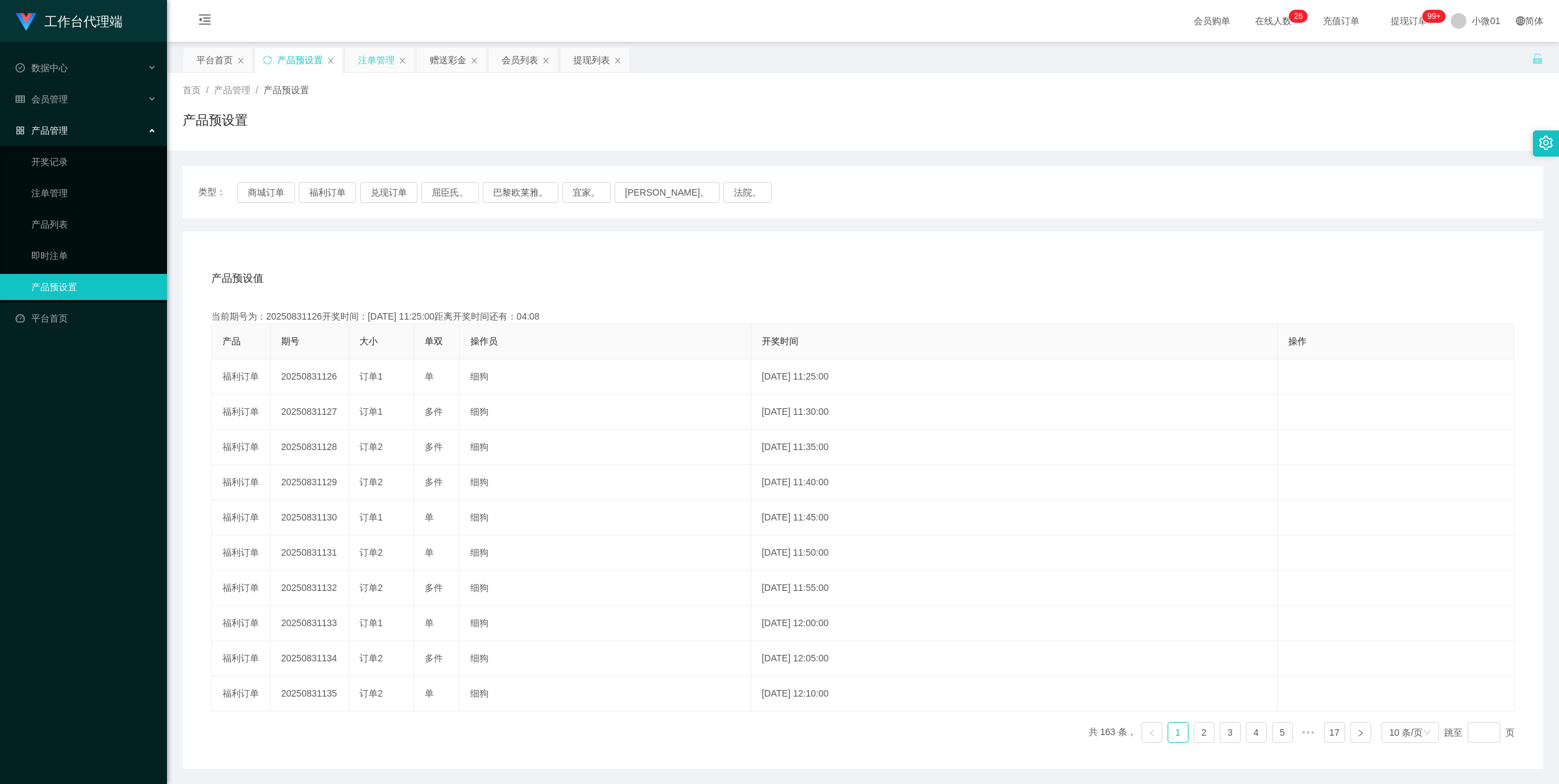
click at [380, 60] on div "注单管理" at bounding box center [376, 60] width 36 height 25
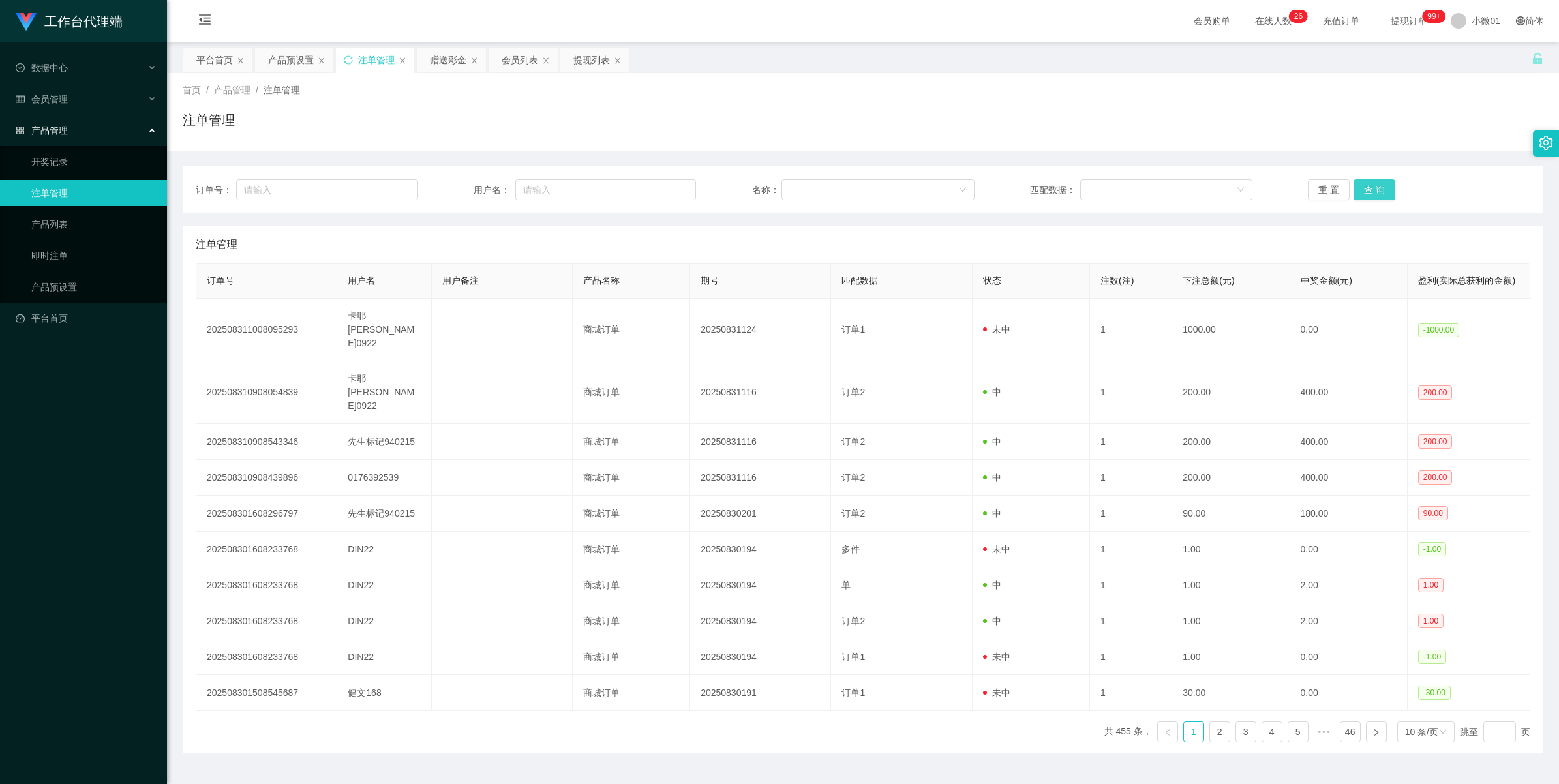
click at [1381, 189] on button "查 询" at bounding box center [1374, 189] width 42 height 21
click at [1381, 189] on div "重 置 查 询" at bounding box center [1419, 189] width 223 height 21
click at [1381, 189] on button "查 询" at bounding box center [1374, 189] width 42 height 21
click at [1381, 189] on div "重 置 查 询" at bounding box center [1419, 189] width 223 height 21
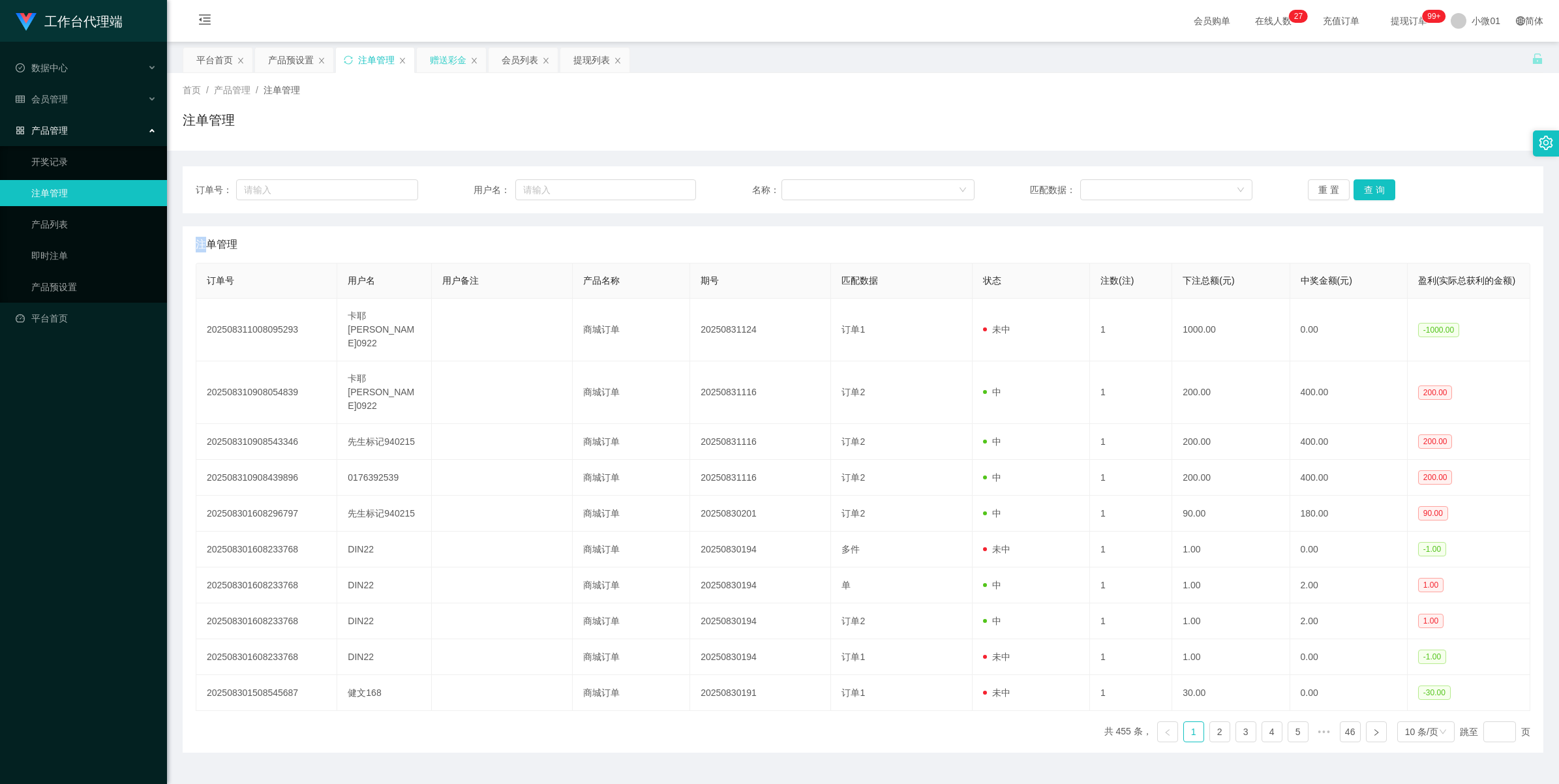
click at [445, 62] on div "赠送彩金" at bounding box center [448, 60] width 36 height 25
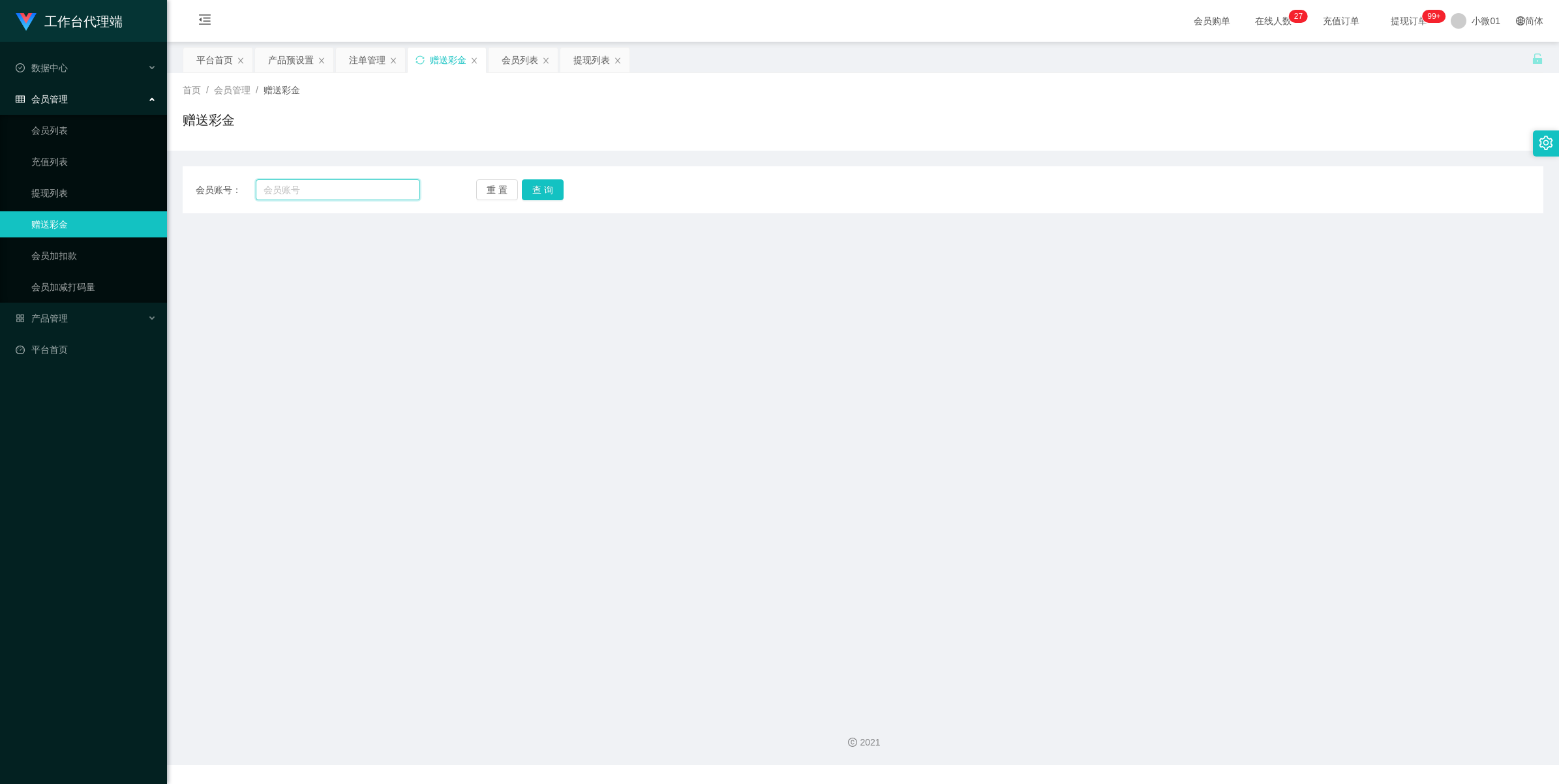
click at [339, 189] on input "text" at bounding box center [338, 189] width 165 height 21
paste input "kayeemilo0922"
type input "kayeemilo0922"
click at [537, 199] on button "查 询" at bounding box center [543, 189] width 42 height 21
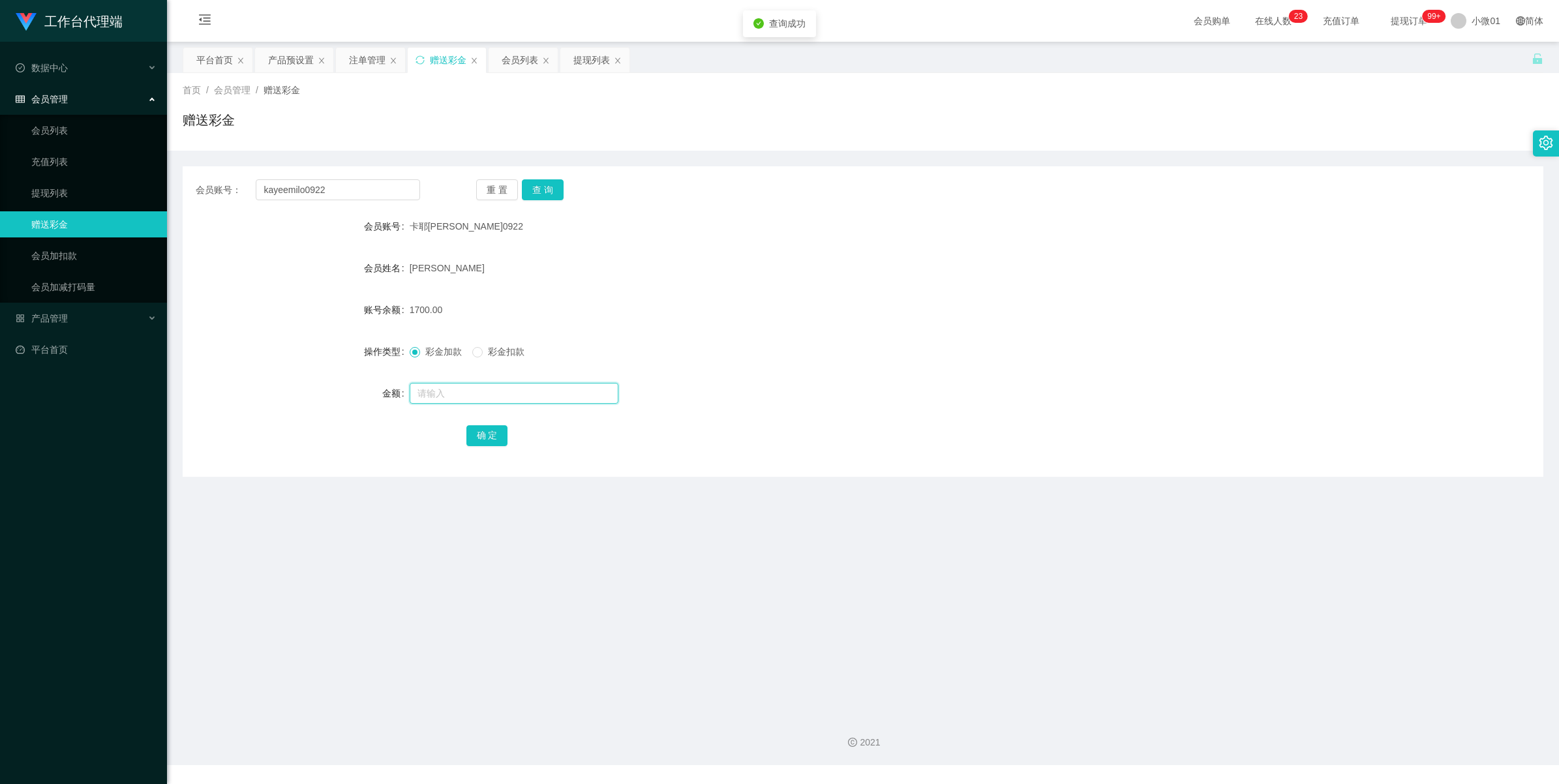
click at [421, 392] on input "text" at bounding box center [514, 393] width 209 height 21
type input "1000"
click at [483, 431] on button "确 定" at bounding box center [487, 435] width 42 height 21
click at [284, 54] on div "产品预设置" at bounding box center [291, 60] width 46 height 25
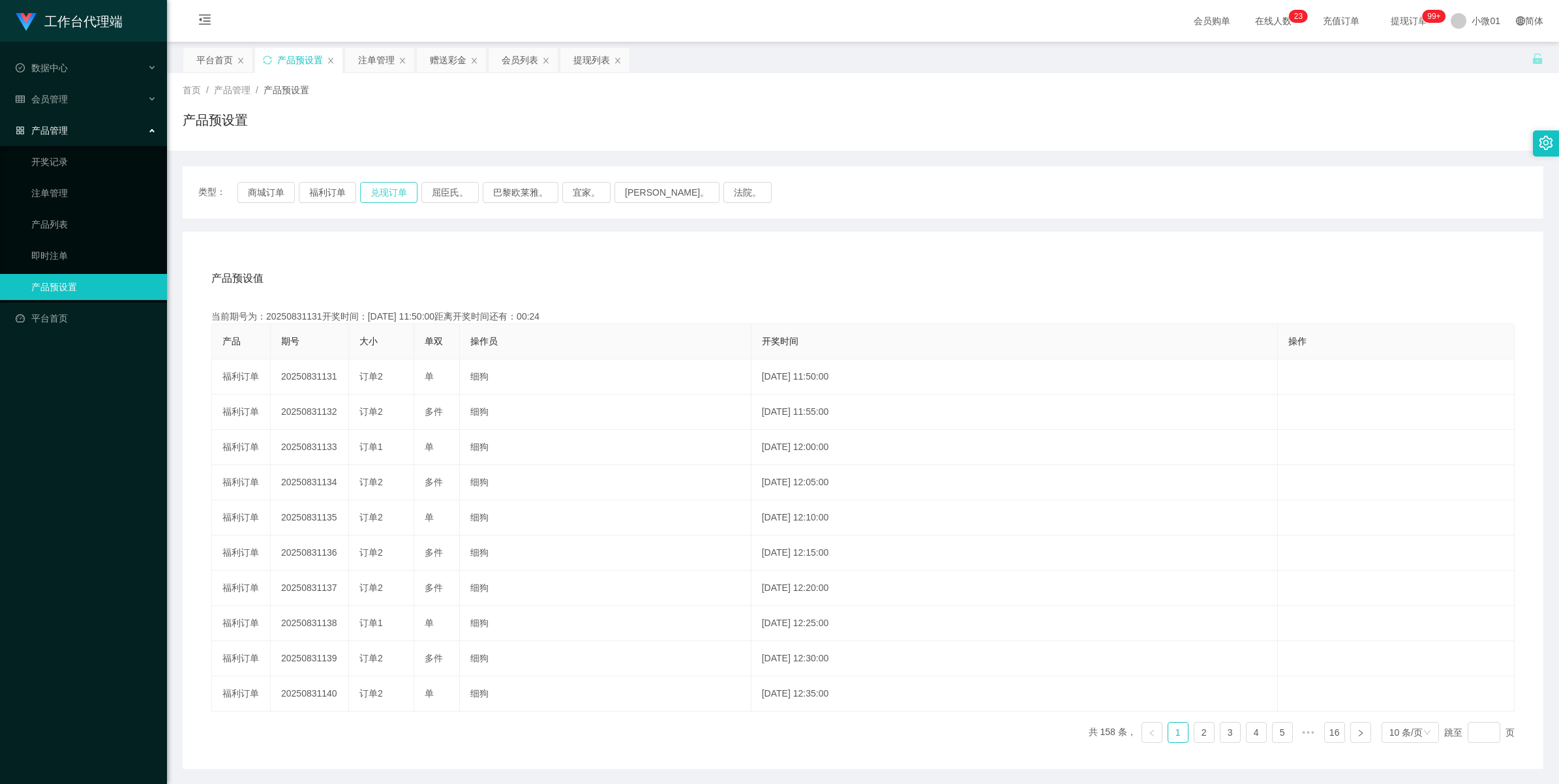
click at [378, 193] on button "兑现订单" at bounding box center [389, 192] width 57 height 21
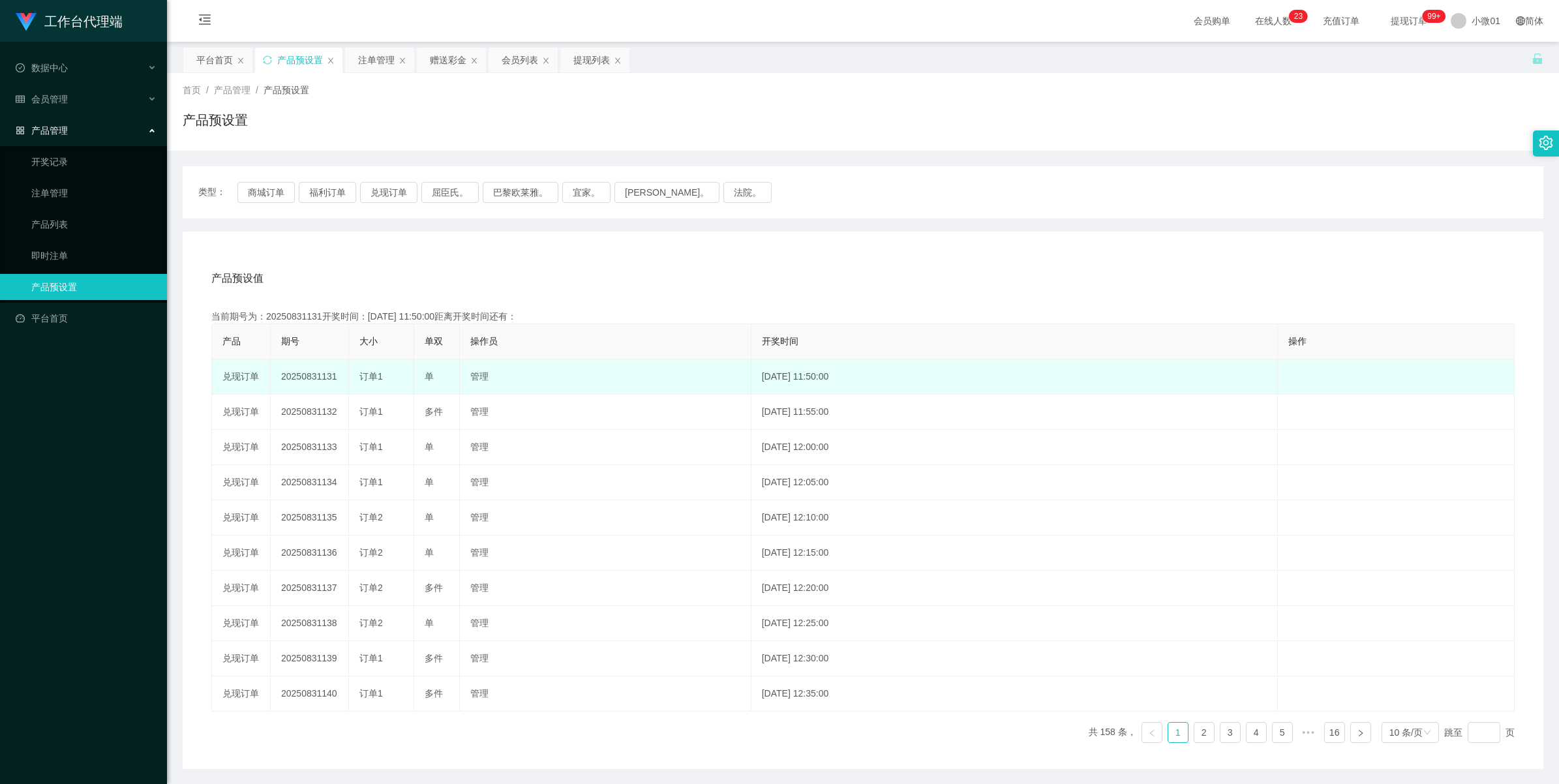
click at [310, 376] on td "20250831131" at bounding box center [309, 377] width 78 height 36
copy td "20250831131"
